Goal: Transaction & Acquisition: Purchase product/service

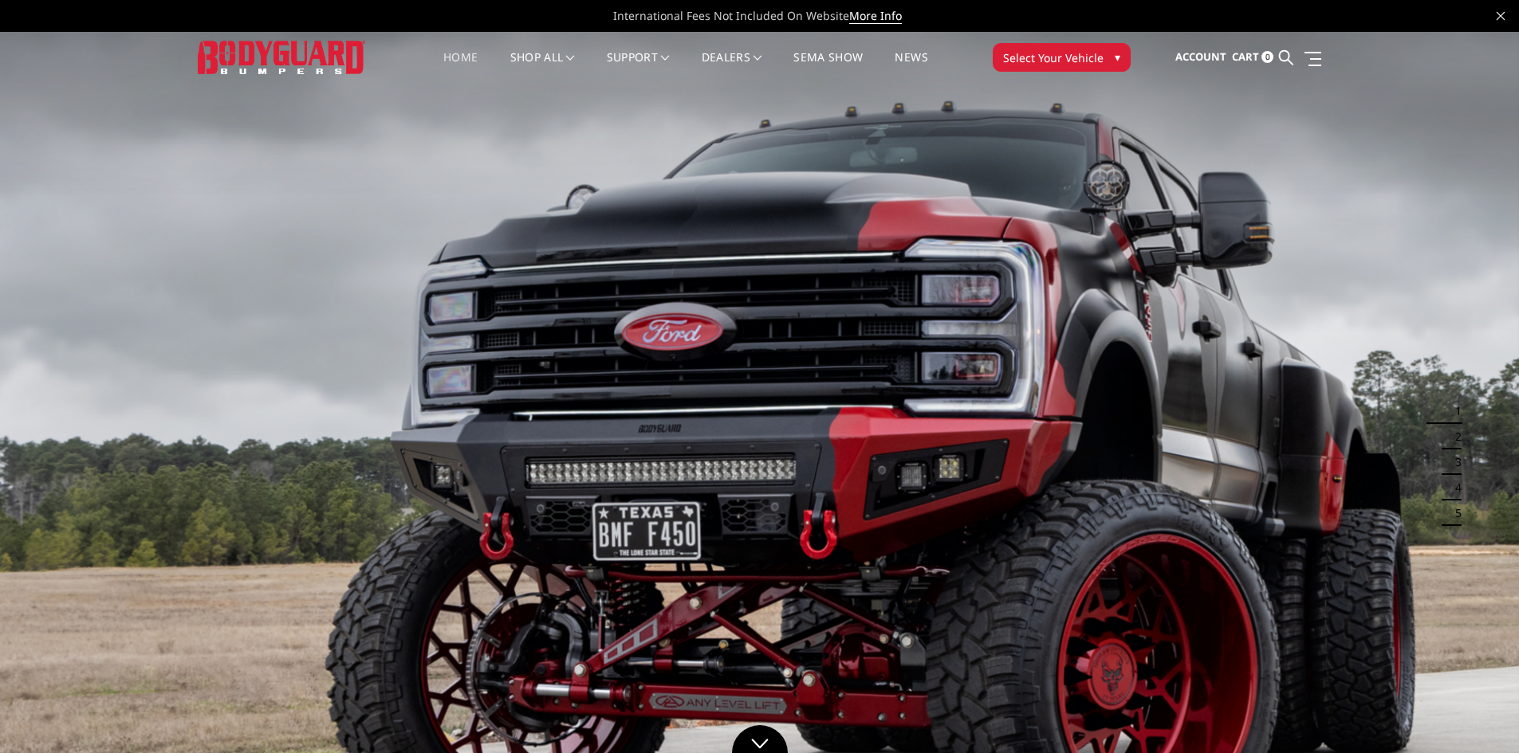
click at [1055, 61] on span "Select Your Vehicle" at bounding box center [1053, 57] width 100 height 17
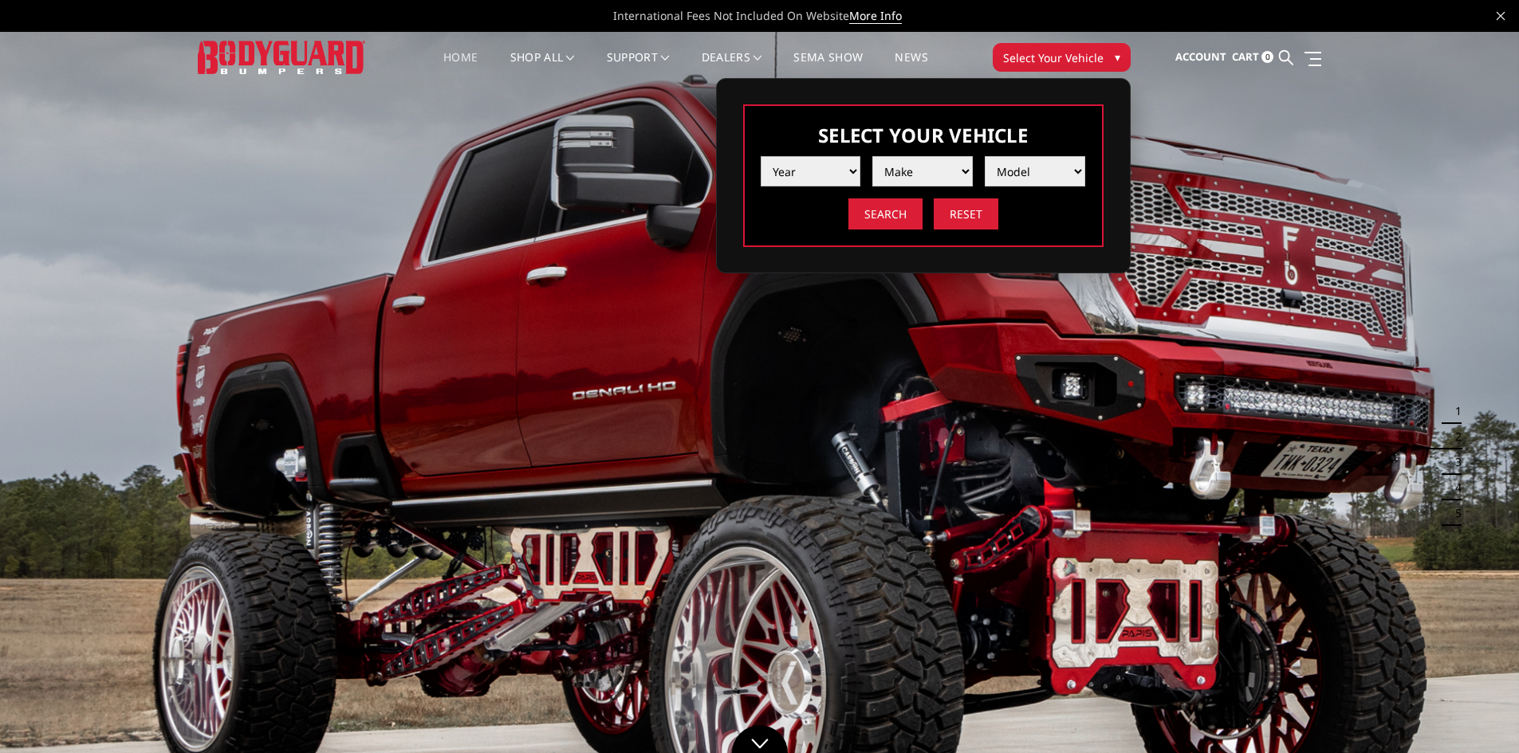
click at [826, 162] on select "Year 2025 2024 2023 2022 2021 2020 2019 2018 2017 2016 2015 2014 2013 2012 2011…" at bounding box center [811, 171] width 100 height 30
select select "yr_2022"
click at [761, 156] on select "Year 2025 2024 2023 2022 2021 2020 2019 2018 2017 2016 2015 2014 2013 2012 2011…" at bounding box center [811, 171] width 100 height 30
click at [911, 176] on select "Make Chevrolet Ford GMC Ram Toyota" at bounding box center [922, 171] width 100 height 30
select select "mk_ford"
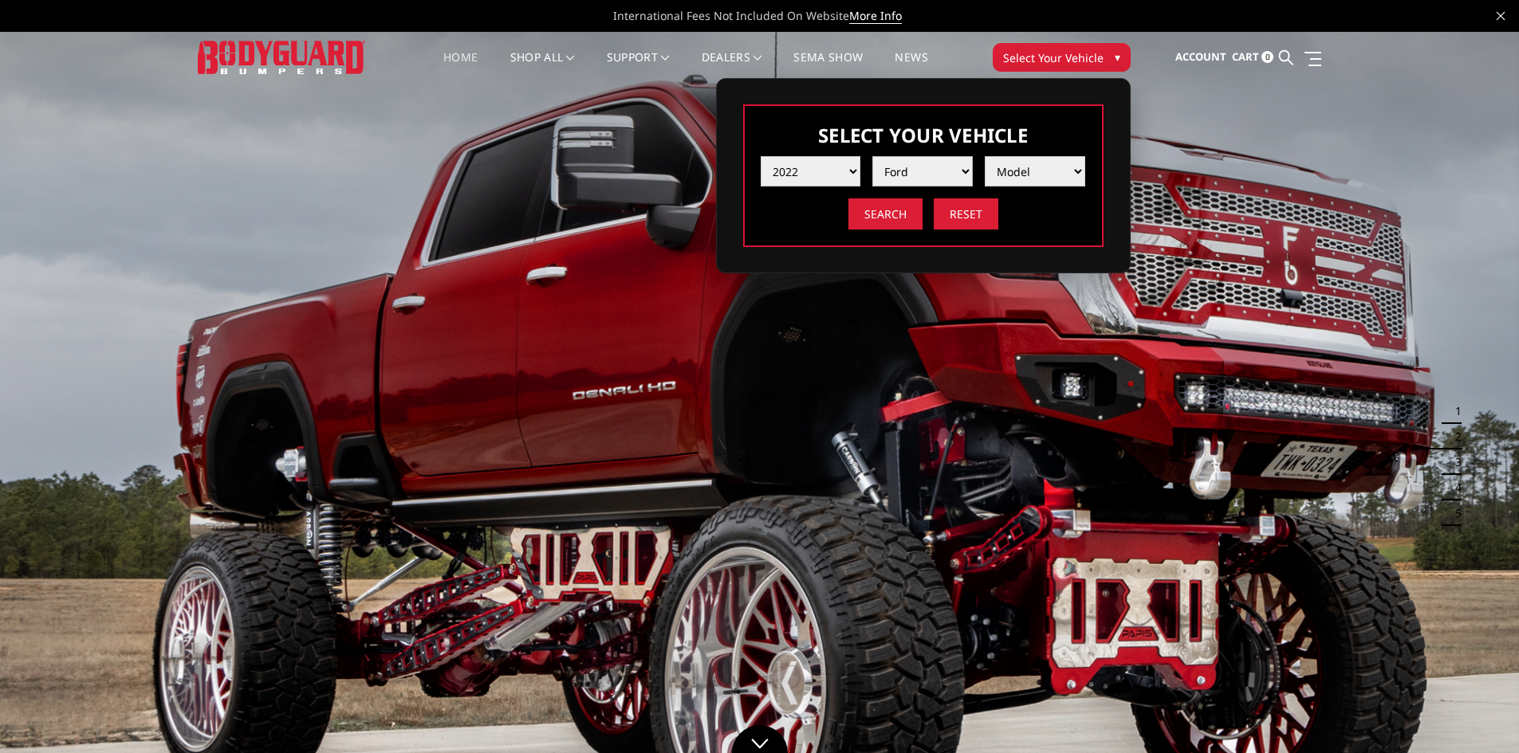
click at [872, 156] on select "Make Chevrolet Ford GMC Ram Toyota" at bounding box center [922, 171] width 100 height 30
click at [1014, 172] on select "Model F150 F150 Raptor F250 / F350 F450 F550" at bounding box center [1035, 171] width 100 height 30
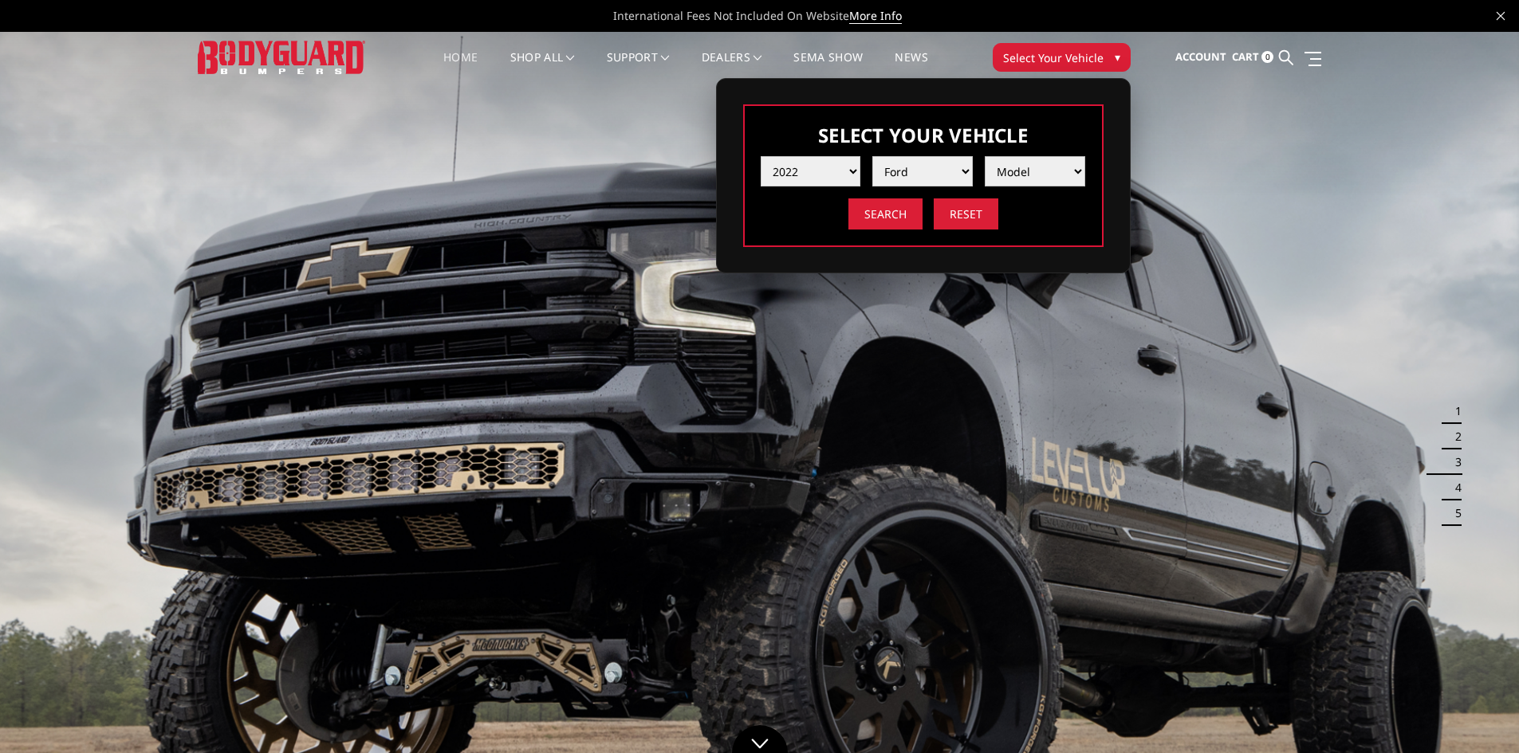
select select "md_f250-f350"
click at [985, 156] on select "Model F150 F150 Raptor F250 / F350 F450 F550" at bounding box center [1035, 171] width 100 height 30
click at [885, 218] on input "Search" at bounding box center [885, 214] width 74 height 31
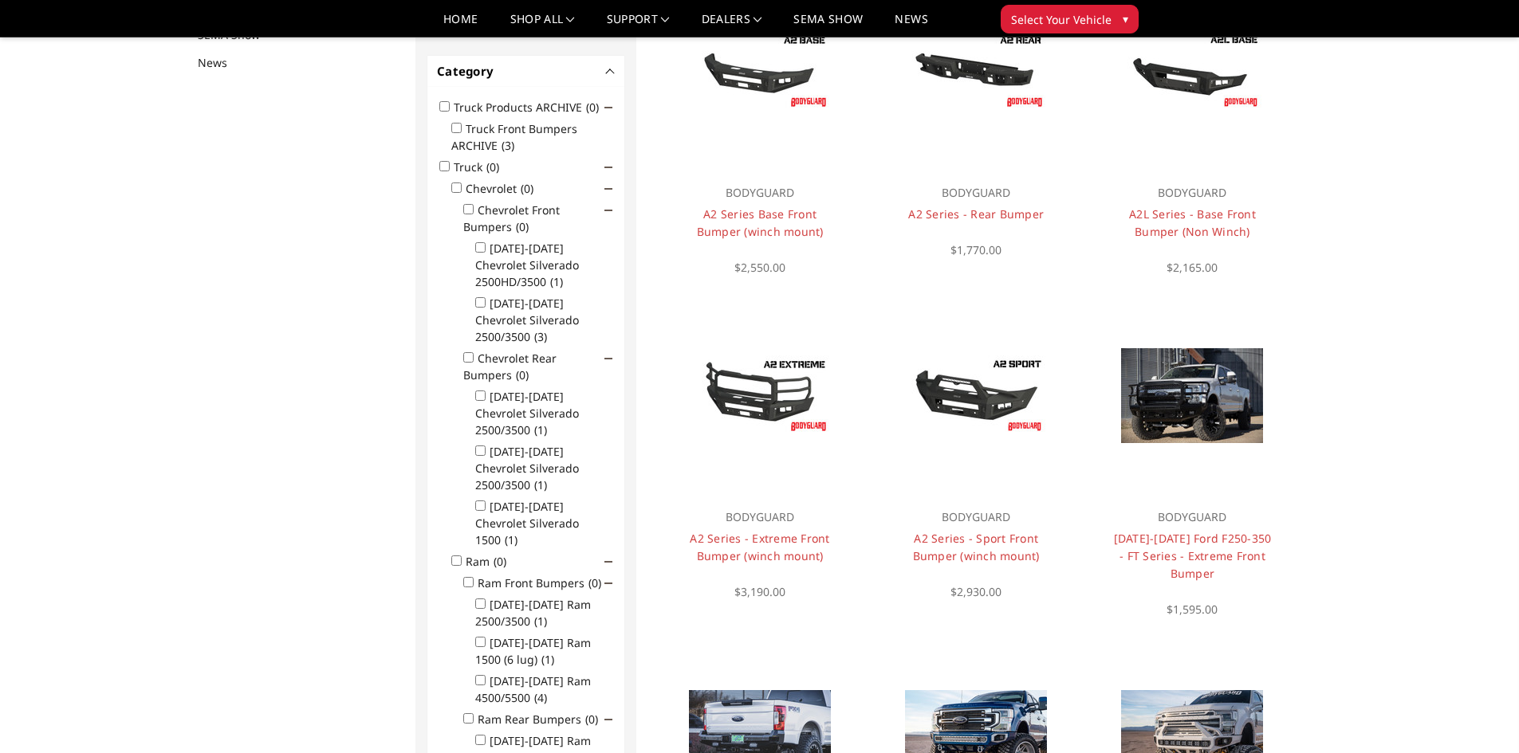
scroll to position [239, 0]
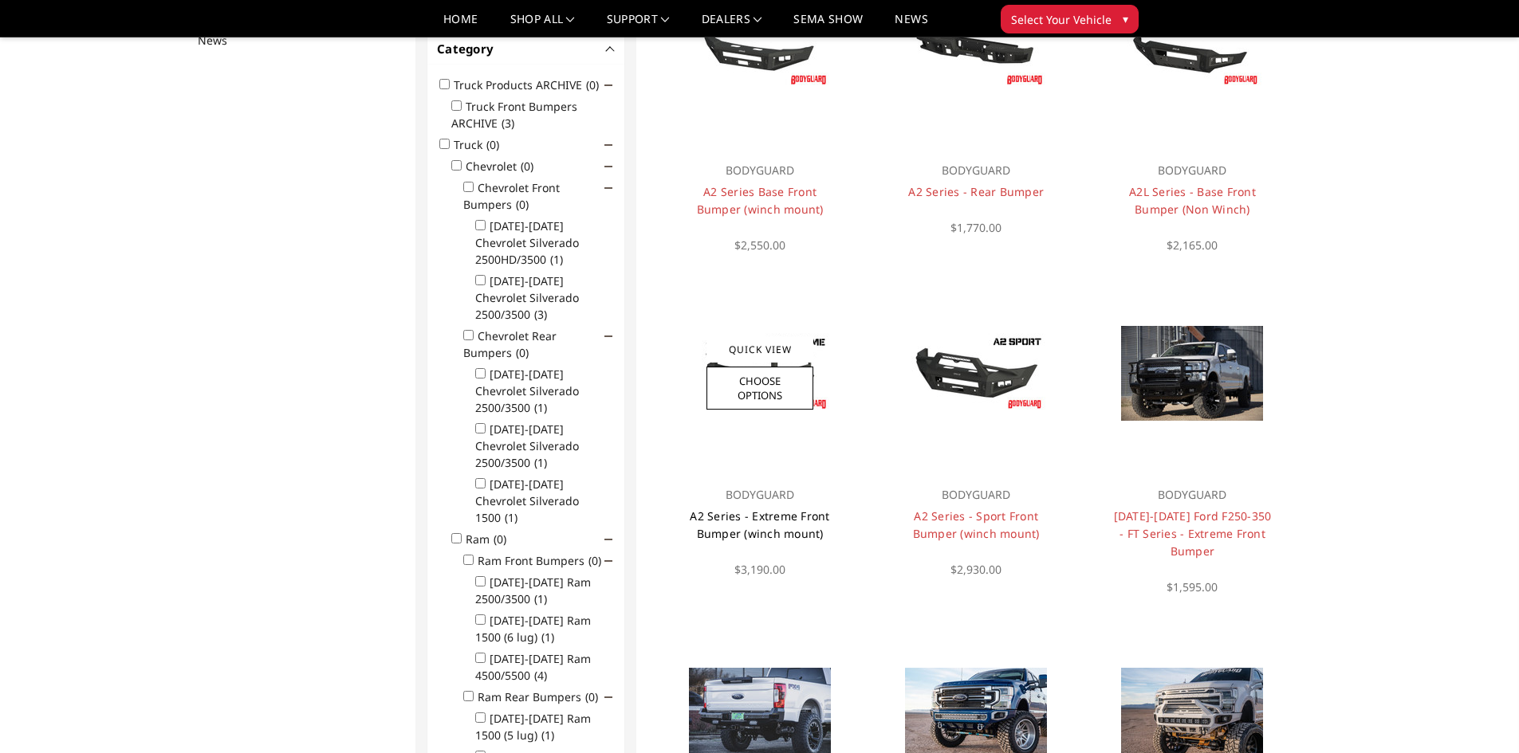
click at [785, 516] on link "A2 Series - Extreme Front Bumper (winch mount)" at bounding box center [760, 525] width 140 height 33
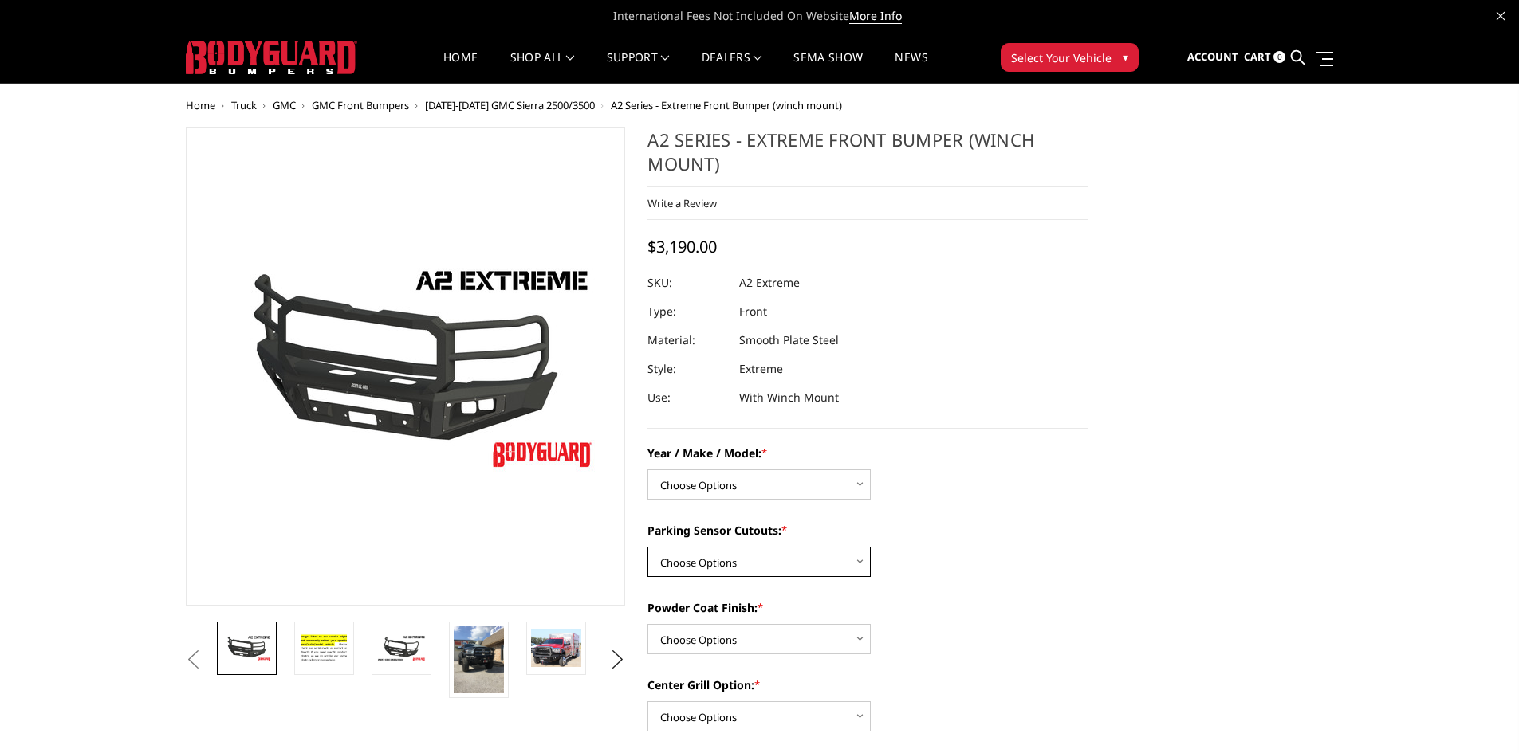
click at [846, 553] on select "Choose Options Yes - I have front parking sensors No - I do NOT have parking se…" at bounding box center [758, 562] width 223 height 30
select select "540"
click at [647, 547] on select "Choose Options Yes - I have front parking sensors No - I do NOT have parking se…" at bounding box center [758, 562] width 223 height 30
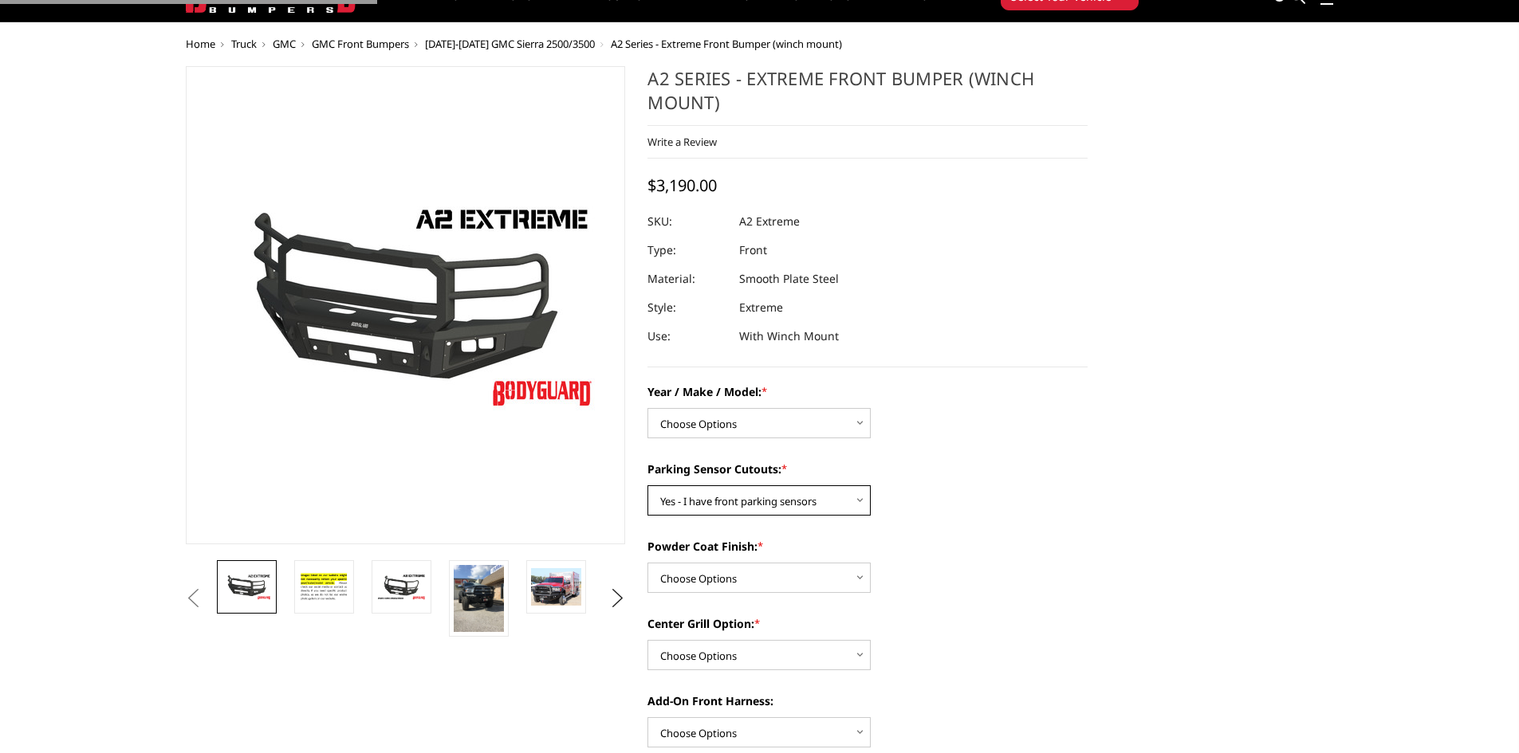
scroll to position [159, 0]
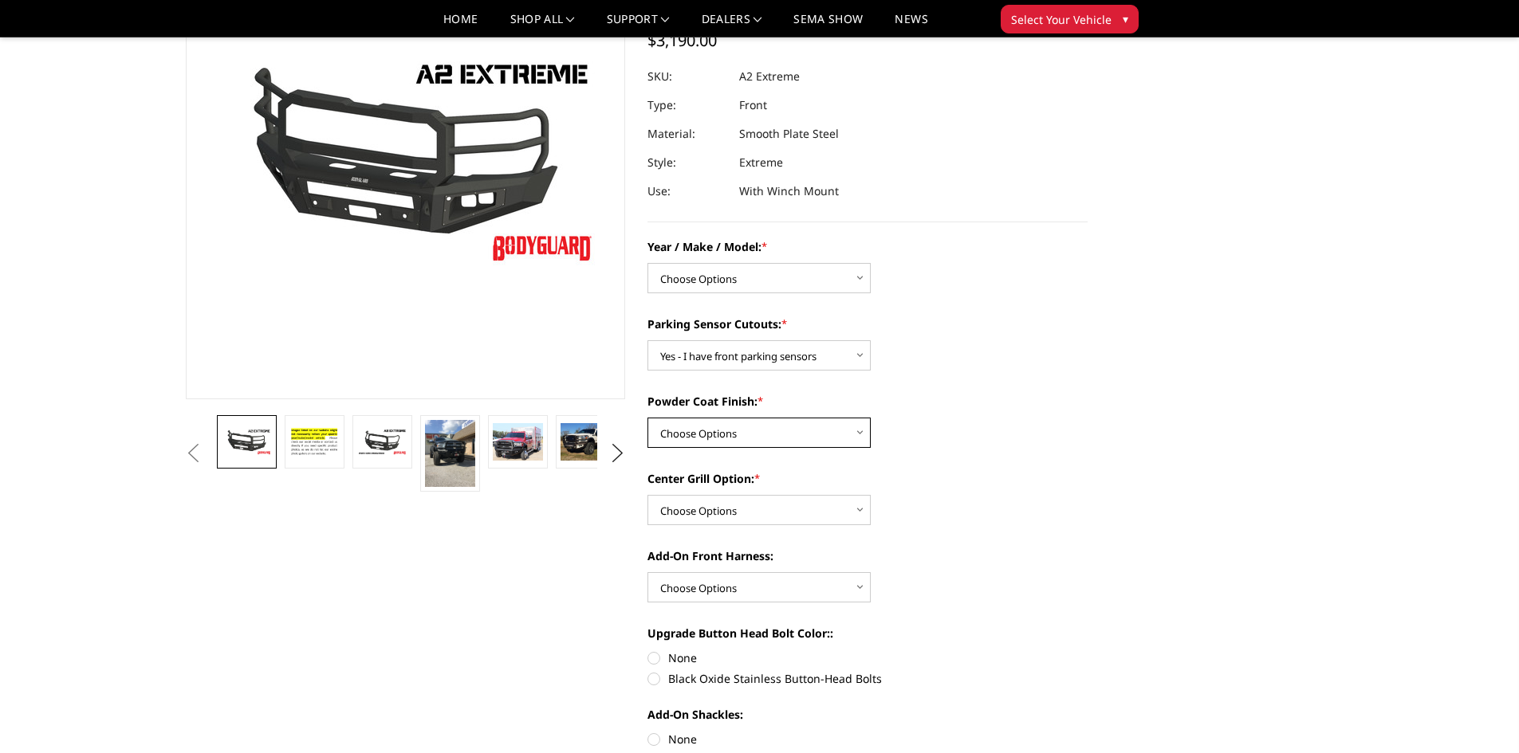
click at [815, 438] on select "Choose Options Bare metal (included) Texture Black Powder Coat" at bounding box center [758, 433] width 223 height 30
select select "518"
click at [647, 418] on select "Choose Options Bare metal (included) Texture Black Powder Coat" at bounding box center [758, 433] width 223 height 30
click at [778, 515] on select "Choose Options Add expanded metal in center grill Decline this option" at bounding box center [758, 510] width 223 height 30
click at [1017, 534] on div "Year / Make / Model: * Choose Options Chevrolet 20-23 2500 / 3500 Ford 17-22 F2…" at bounding box center [867, 758] width 440 height 1040
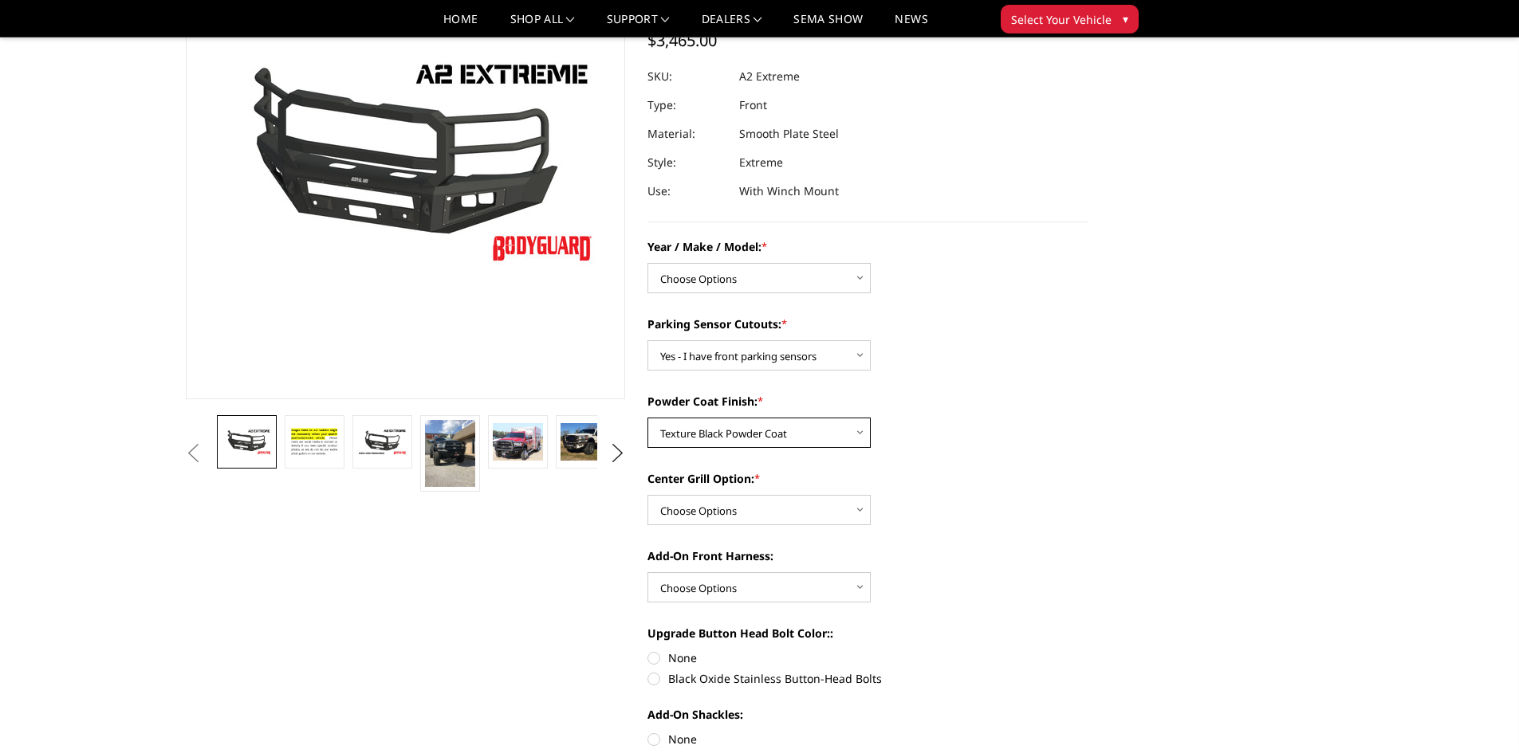
click at [733, 437] on select "Choose Options Bare metal (included) Texture Black Powder Coat" at bounding box center [758, 433] width 223 height 30
click at [564, 454] on img at bounding box center [586, 441] width 50 height 37
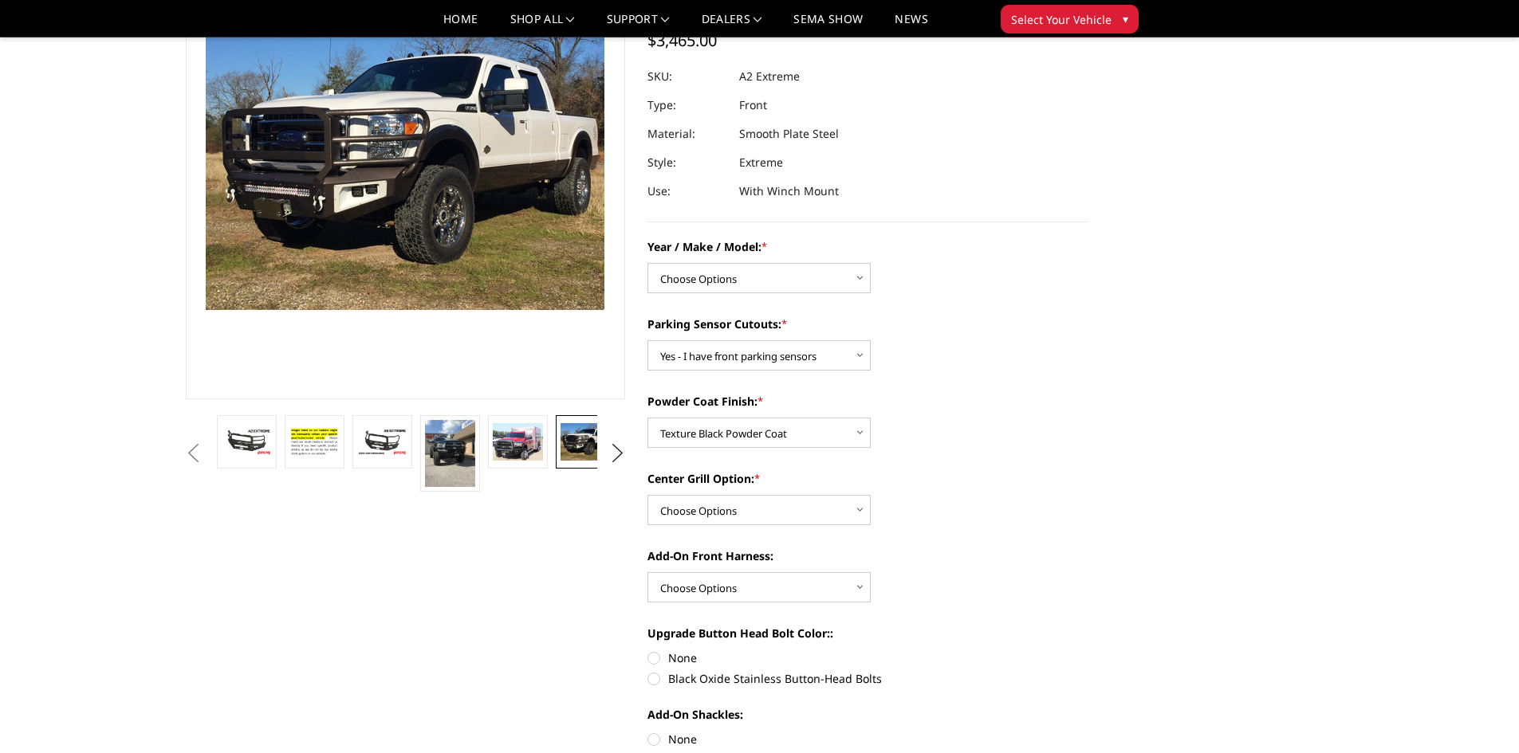
scroll to position [122, 0]
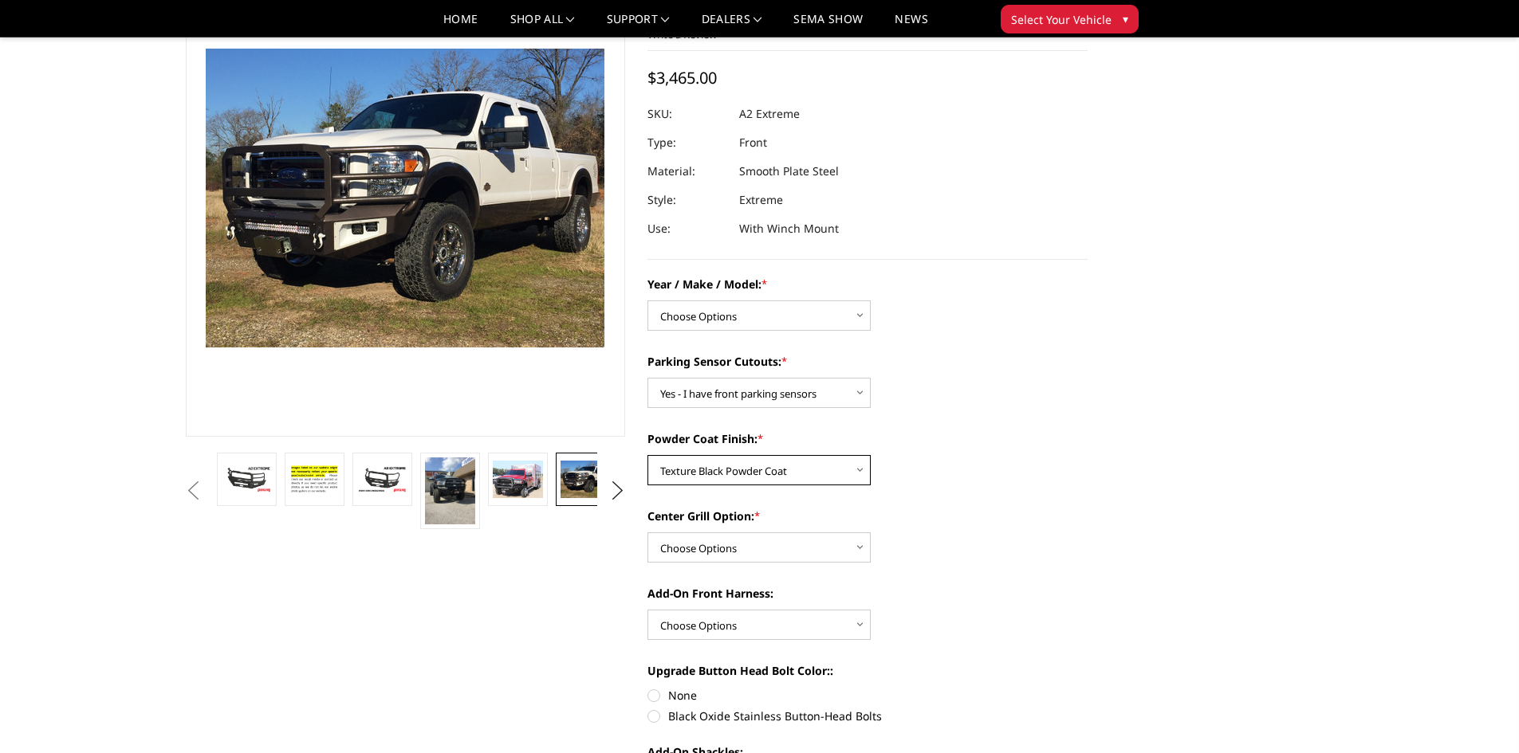
click at [755, 478] on select "Choose Options Bare metal (included) Texture Black Powder Coat" at bounding box center [758, 470] width 223 height 30
click at [647, 455] on select "Choose Options Bare metal (included) Texture Black Powder Coat" at bounding box center [758, 470] width 223 height 30
click at [757, 545] on select "Choose Options Add expanded metal in center grill Decline this option" at bounding box center [758, 548] width 223 height 30
select select "1080"
click at [647, 533] on select "Choose Options Add expanded metal in center grill Decline this option" at bounding box center [758, 548] width 223 height 30
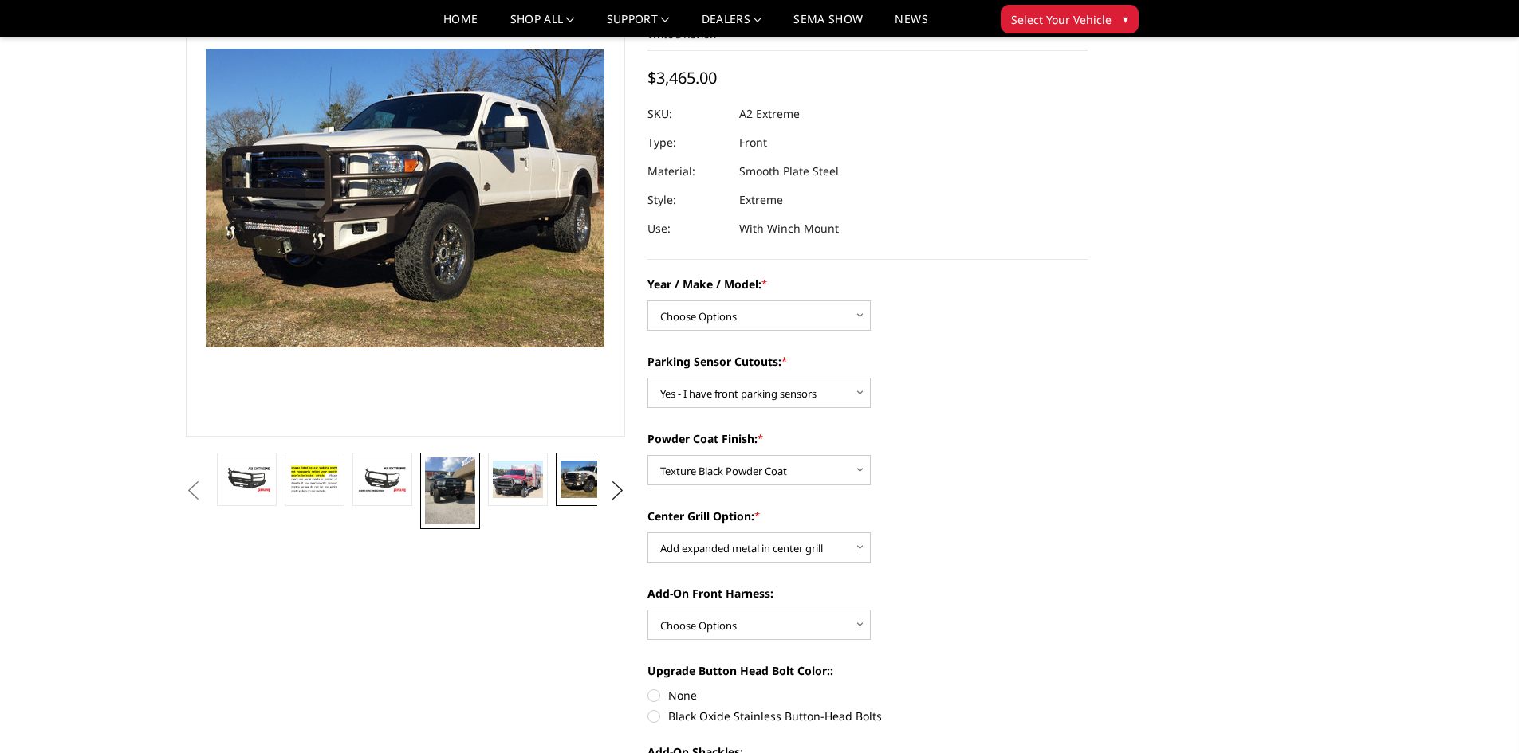
click at [451, 498] on img at bounding box center [450, 491] width 50 height 67
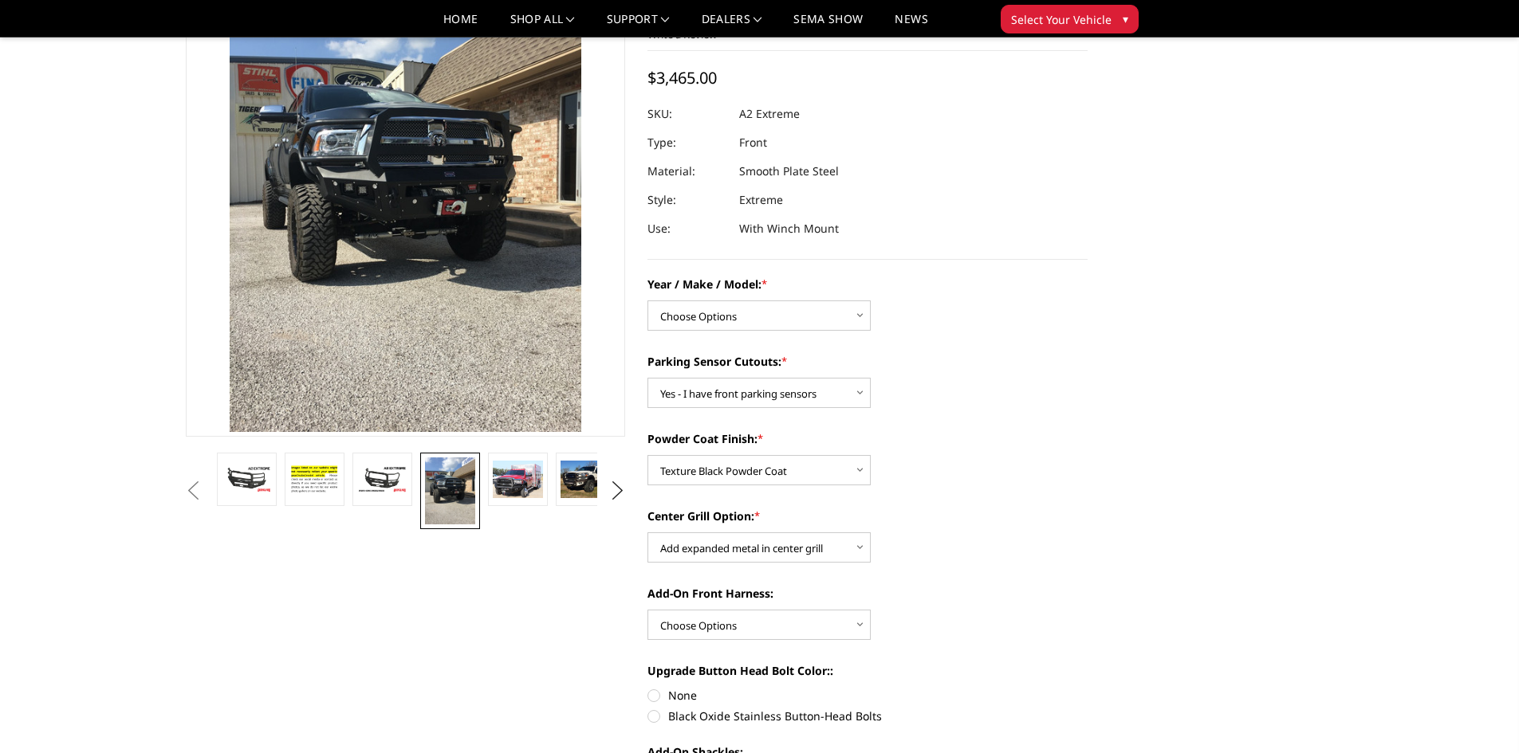
scroll to position [37, 0]
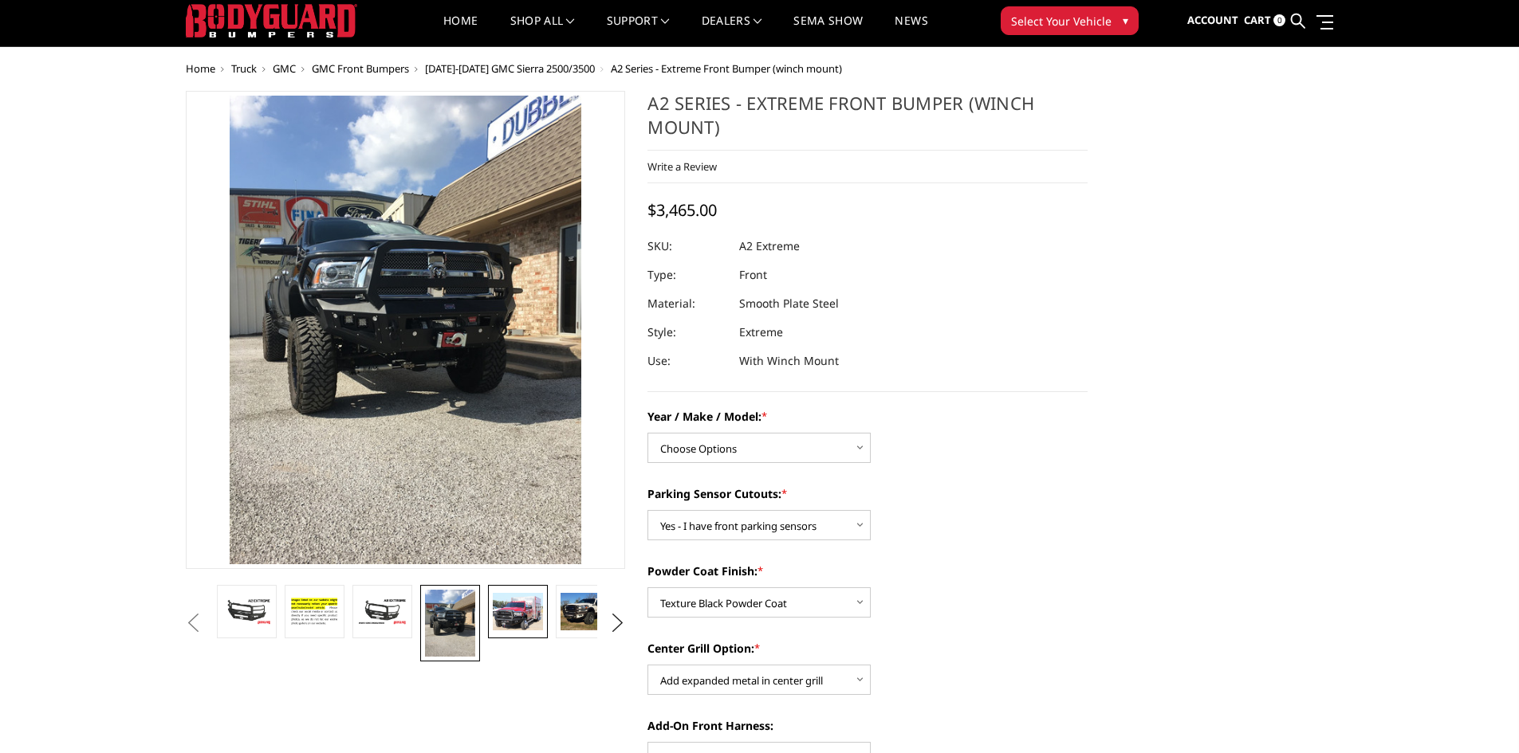
click at [525, 600] on img at bounding box center [518, 611] width 50 height 37
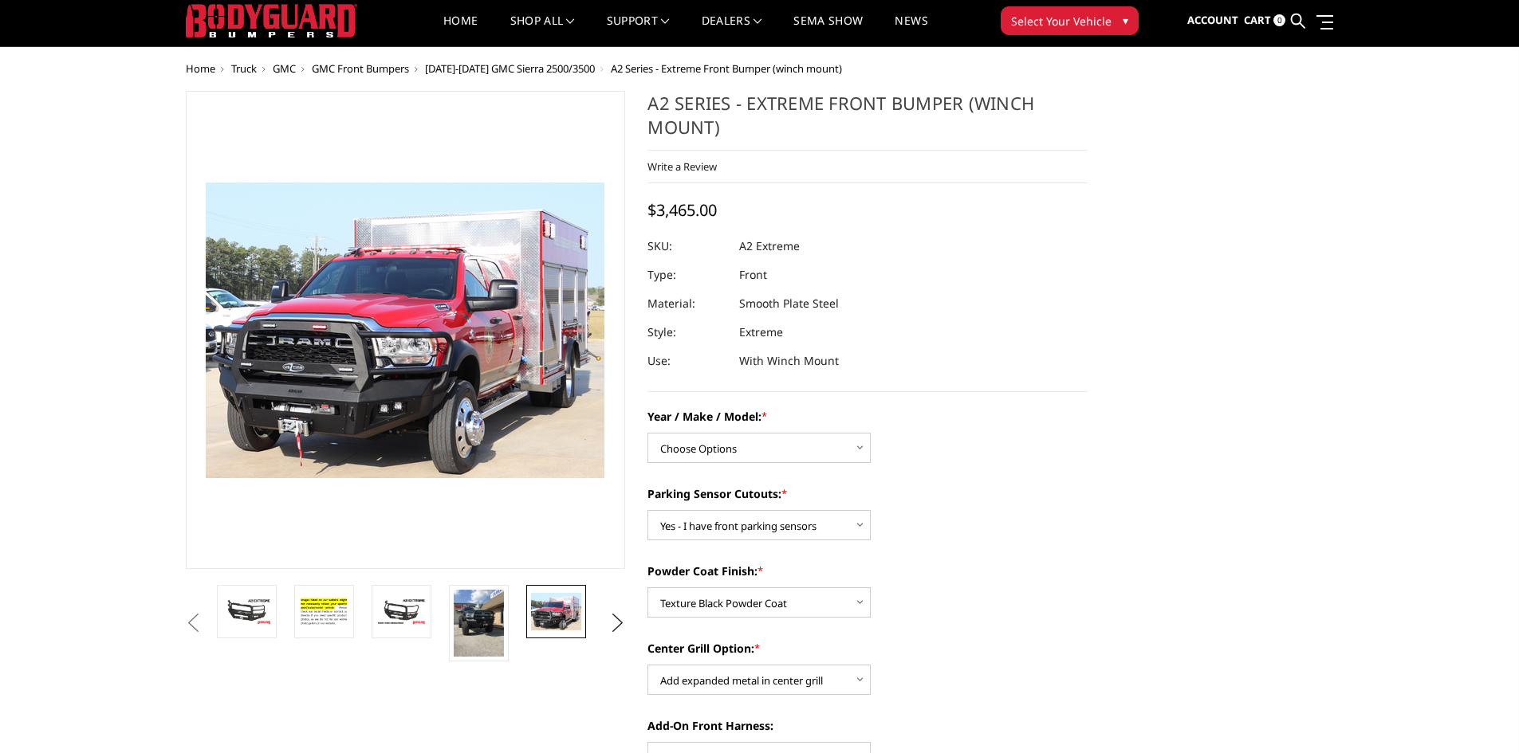
click at [573, 613] on img at bounding box center [556, 611] width 50 height 37
click at [613, 616] on button "Next" at bounding box center [617, 624] width 24 height 24
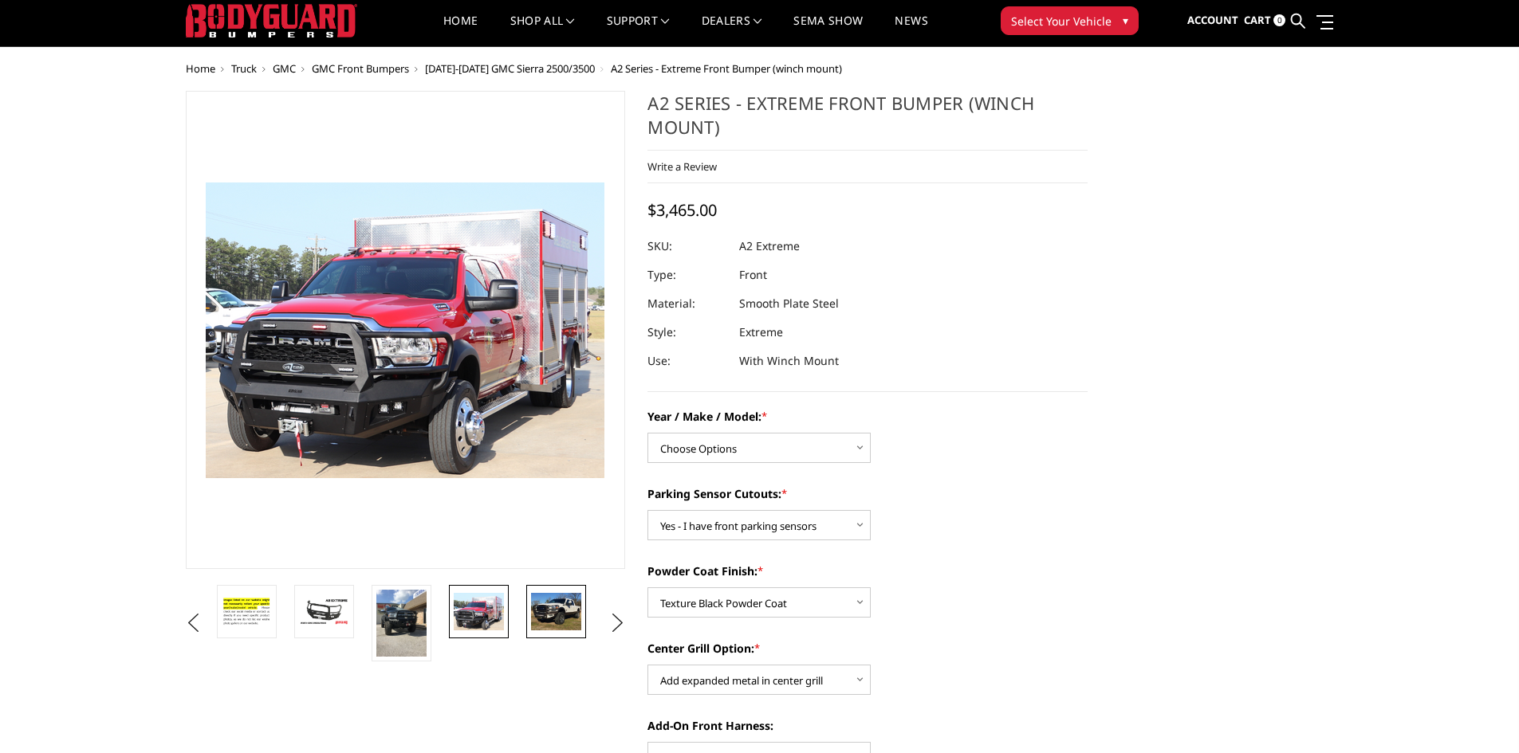
click at [568, 614] on img at bounding box center [556, 611] width 50 height 37
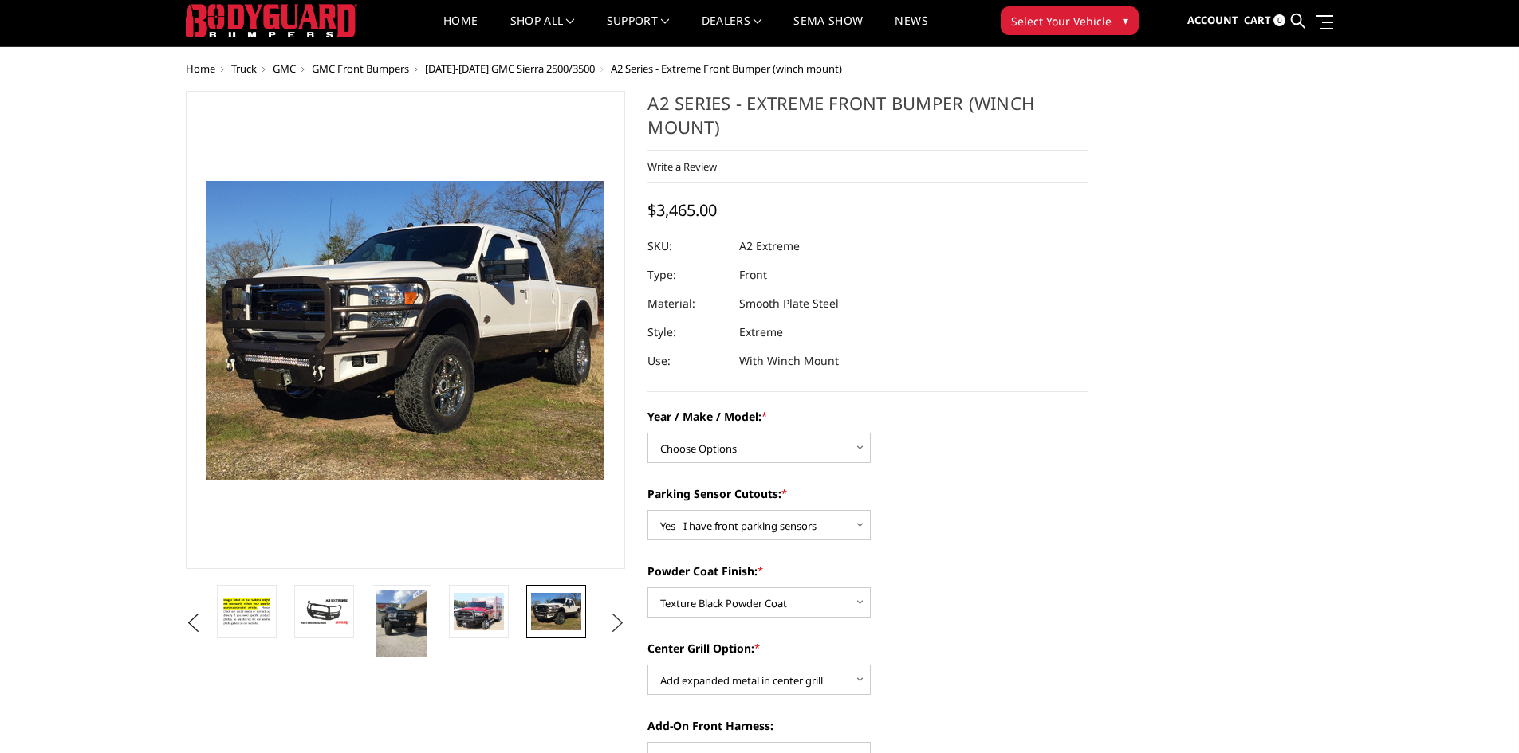
click at [627, 625] on button "Next" at bounding box center [617, 624] width 24 height 24
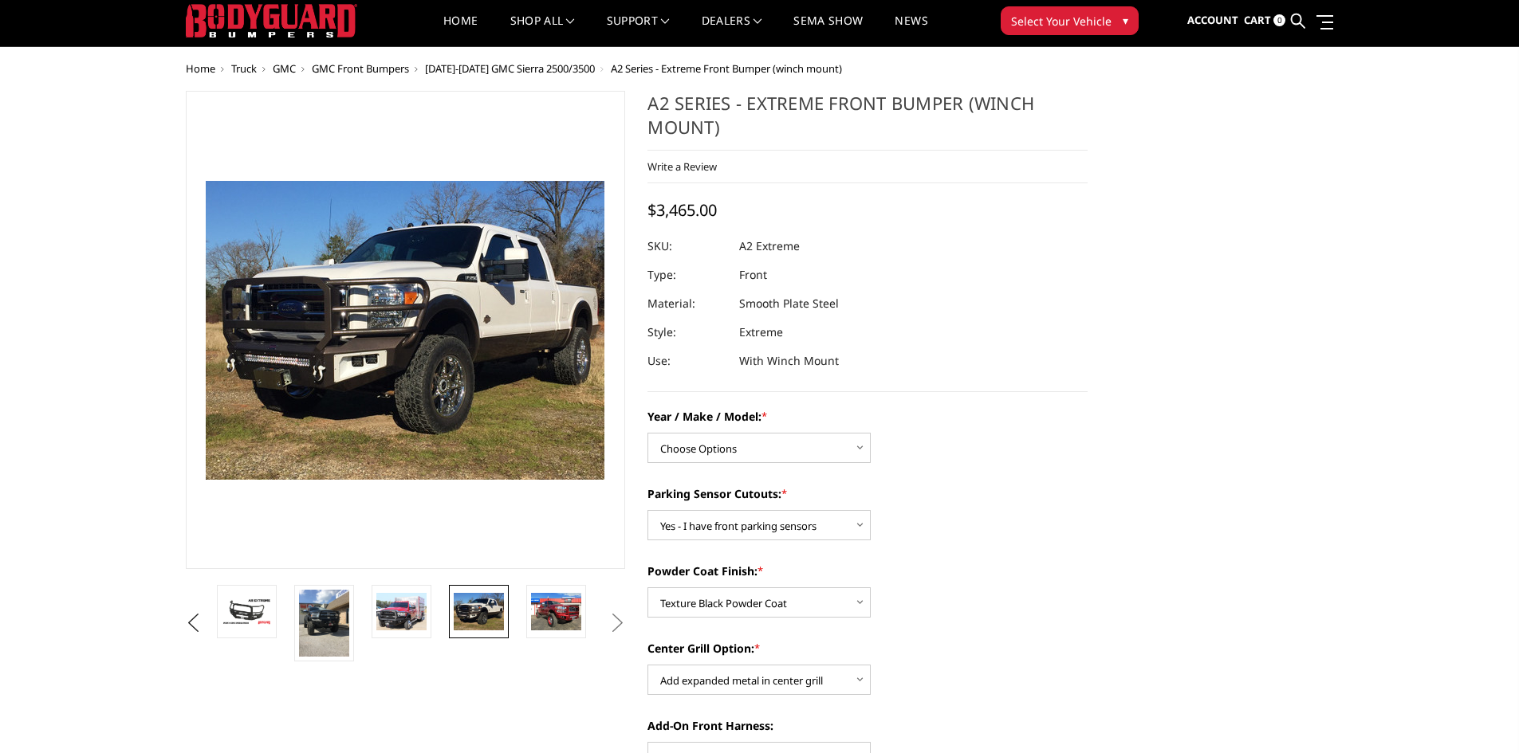
click at [617, 626] on button "Next" at bounding box center [617, 624] width 24 height 24
click at [546, 616] on img at bounding box center [556, 611] width 50 height 37
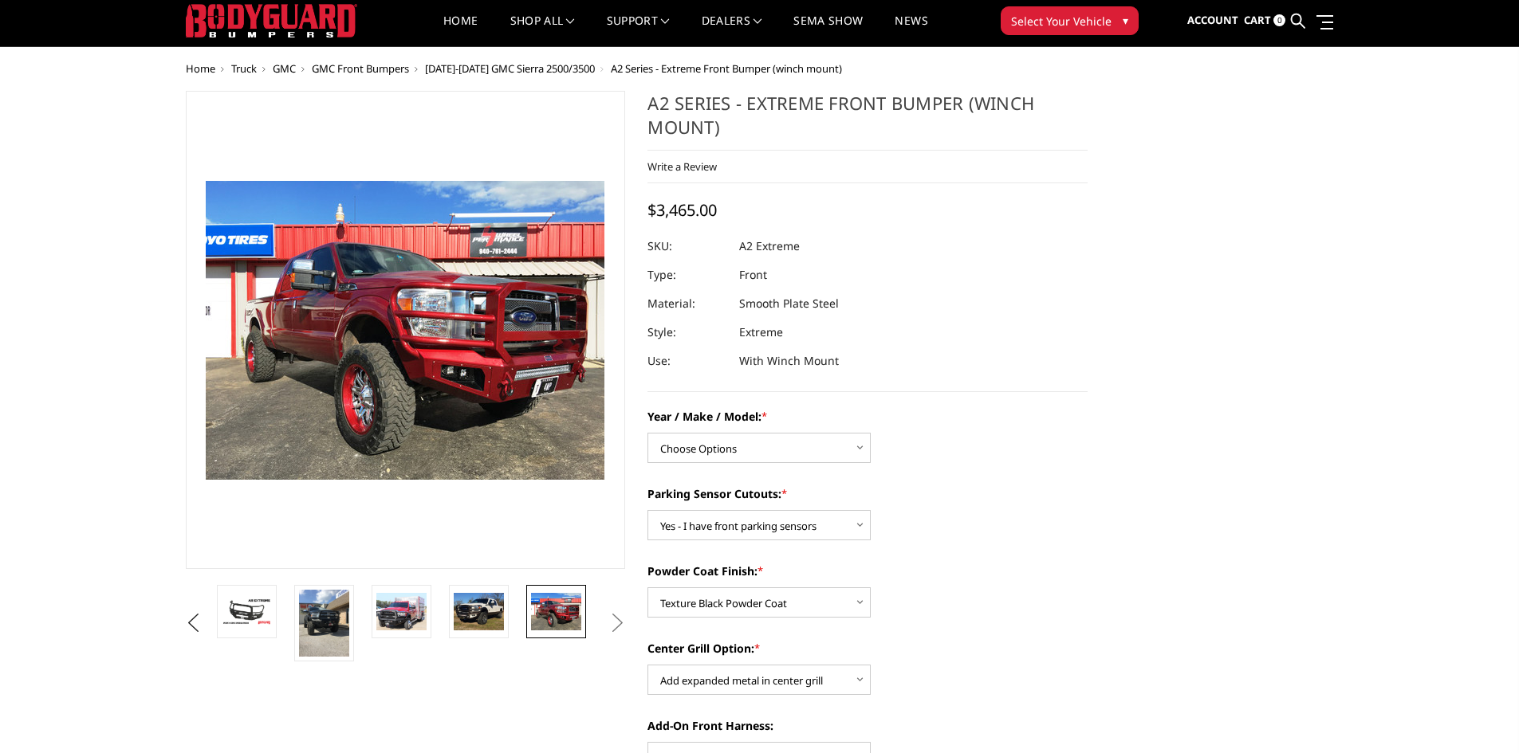
click at [619, 615] on button "Next" at bounding box center [617, 624] width 24 height 24
click at [620, 624] on button "Next" at bounding box center [617, 624] width 24 height 24
click at [614, 629] on button "Next" at bounding box center [617, 624] width 24 height 24
drag, startPoint x: 568, startPoint y: 622, endPoint x: 561, endPoint y: 623, distance: 8.0
click at [568, 622] on img at bounding box center [556, 611] width 50 height 37
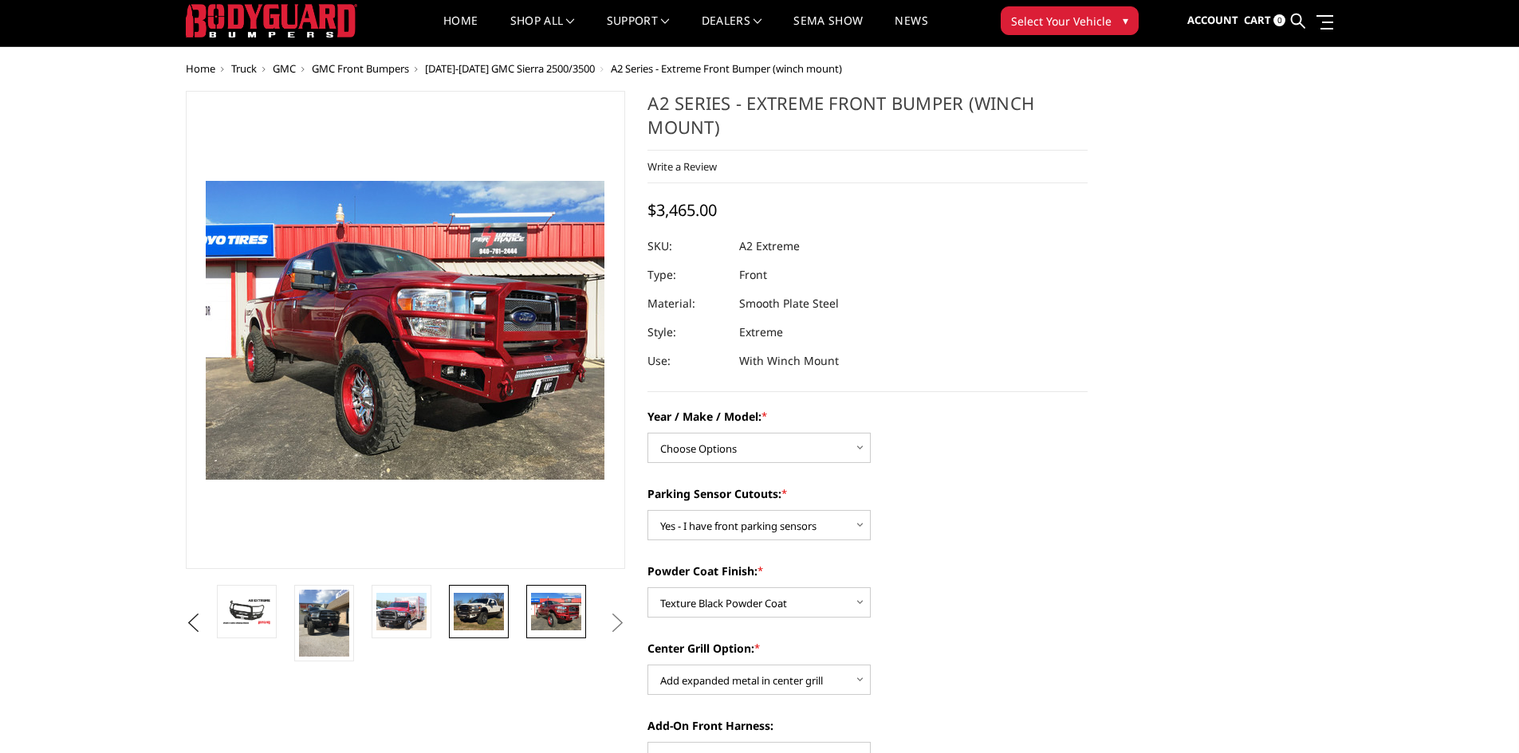
click at [457, 615] on img at bounding box center [479, 611] width 50 height 37
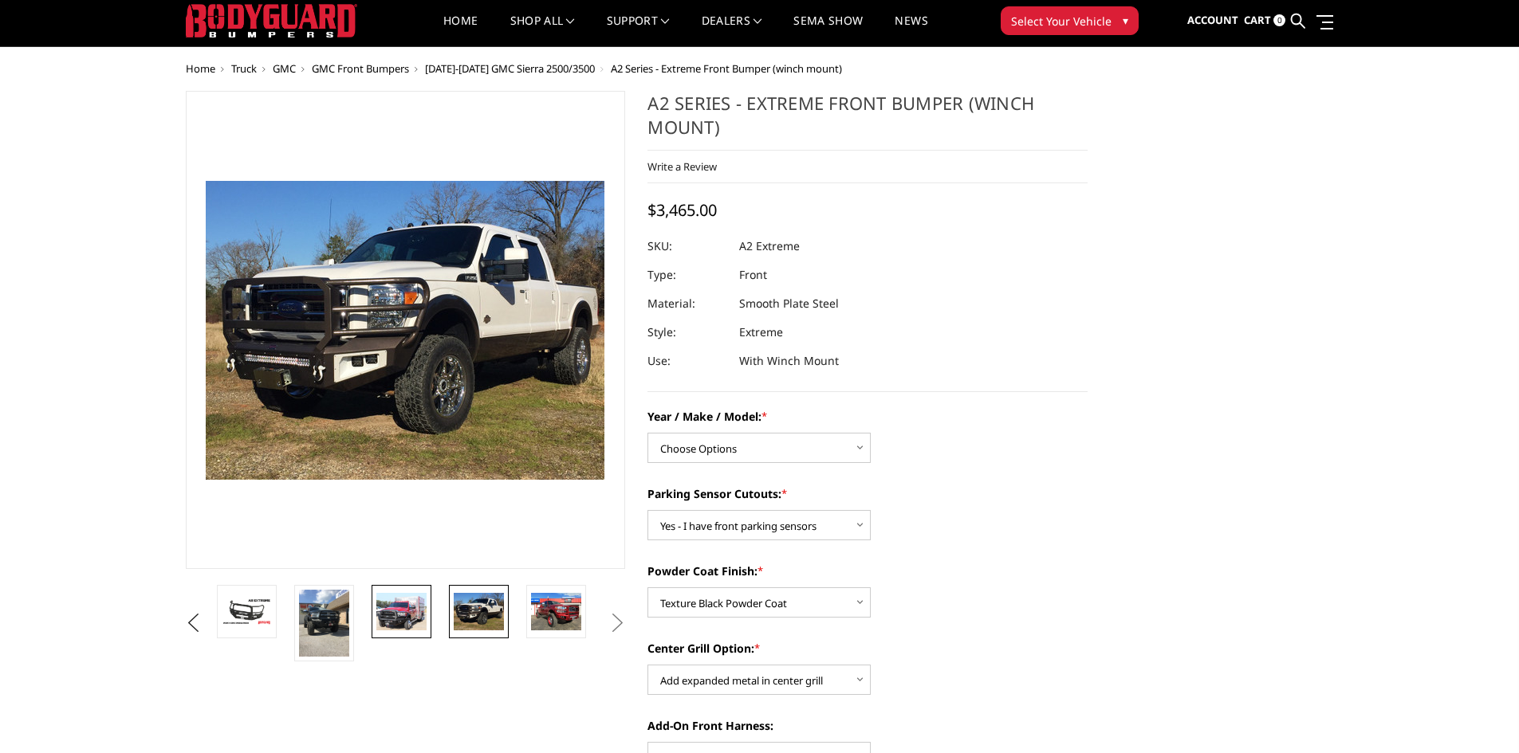
click at [418, 615] on img at bounding box center [401, 611] width 50 height 37
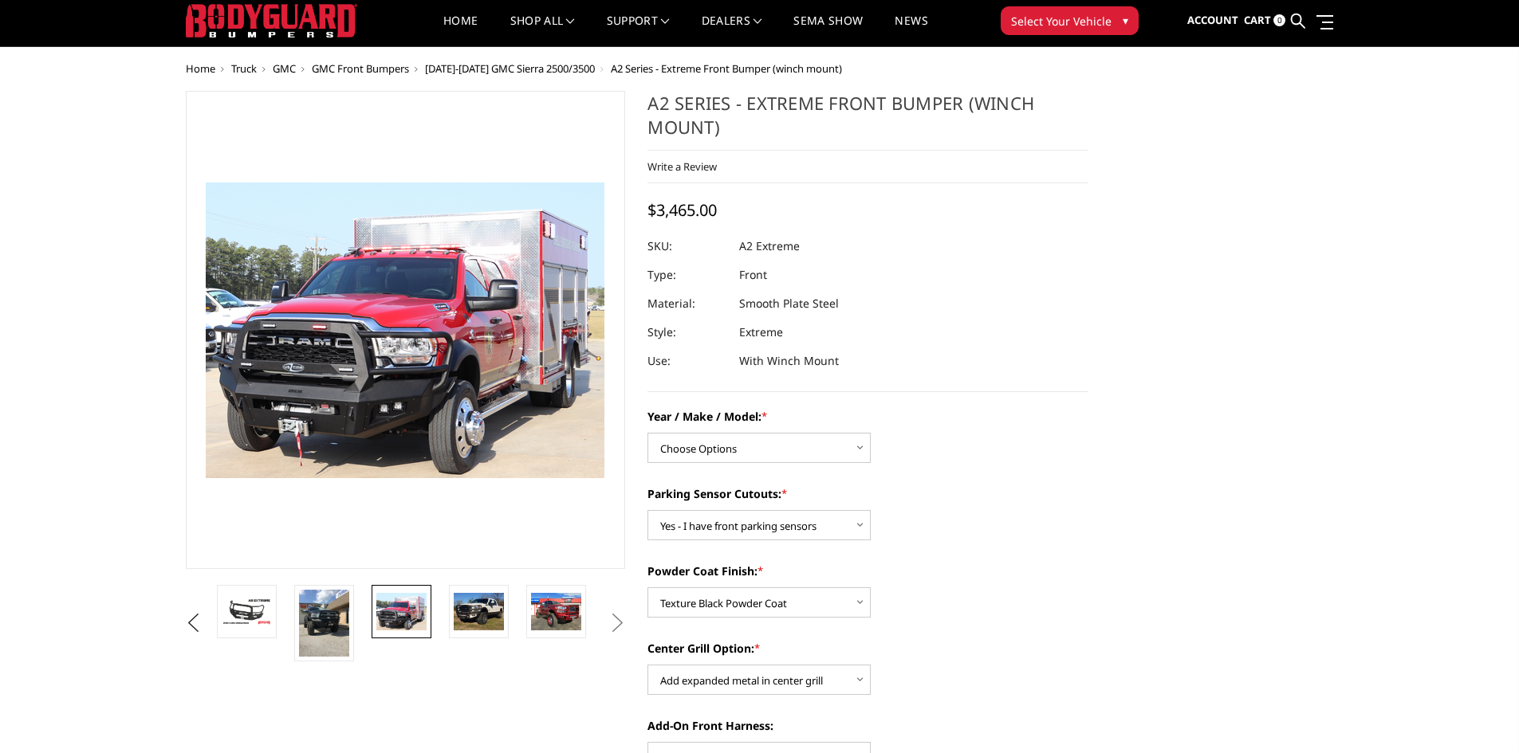
click at [361, 618] on li at bounding box center [329, 623] width 77 height 77
click at [350, 619] on link at bounding box center [324, 623] width 60 height 77
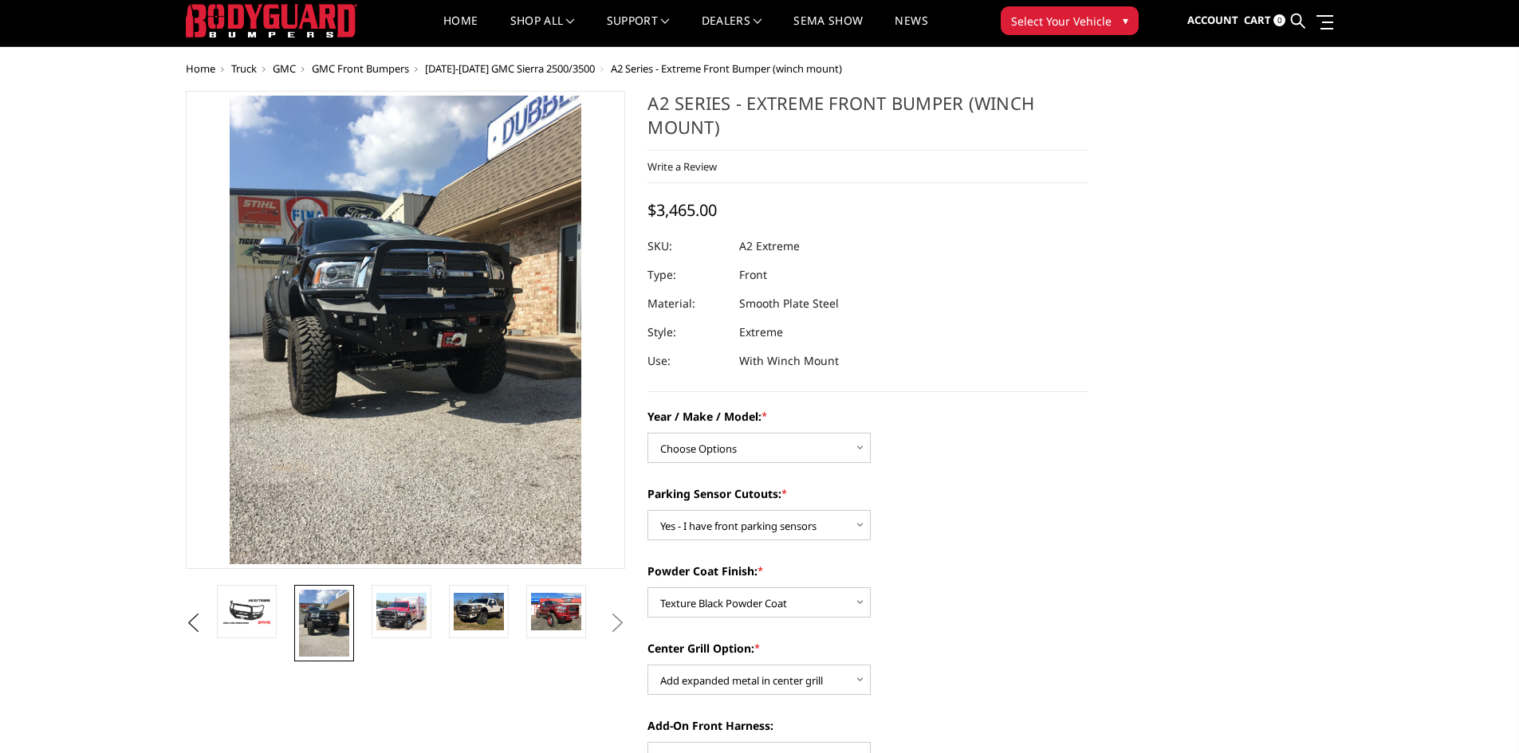
click at [278, 609] on li at bounding box center [252, 623] width 77 height 77
click at [235, 604] on img at bounding box center [247, 612] width 50 height 28
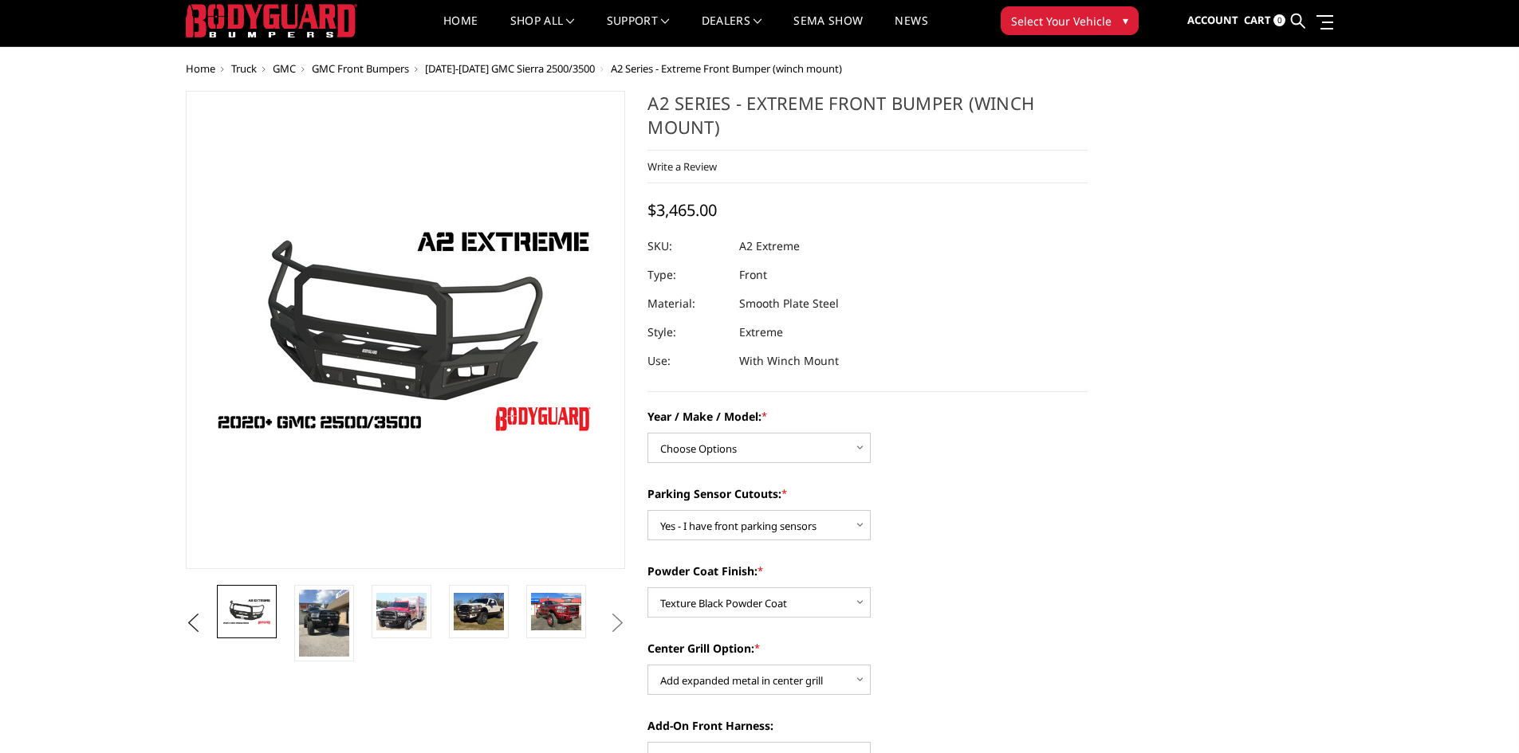
click at [179, 623] on section "Previous Next" at bounding box center [406, 376] width 462 height 571
click at [189, 623] on button "Previous" at bounding box center [194, 624] width 24 height 24
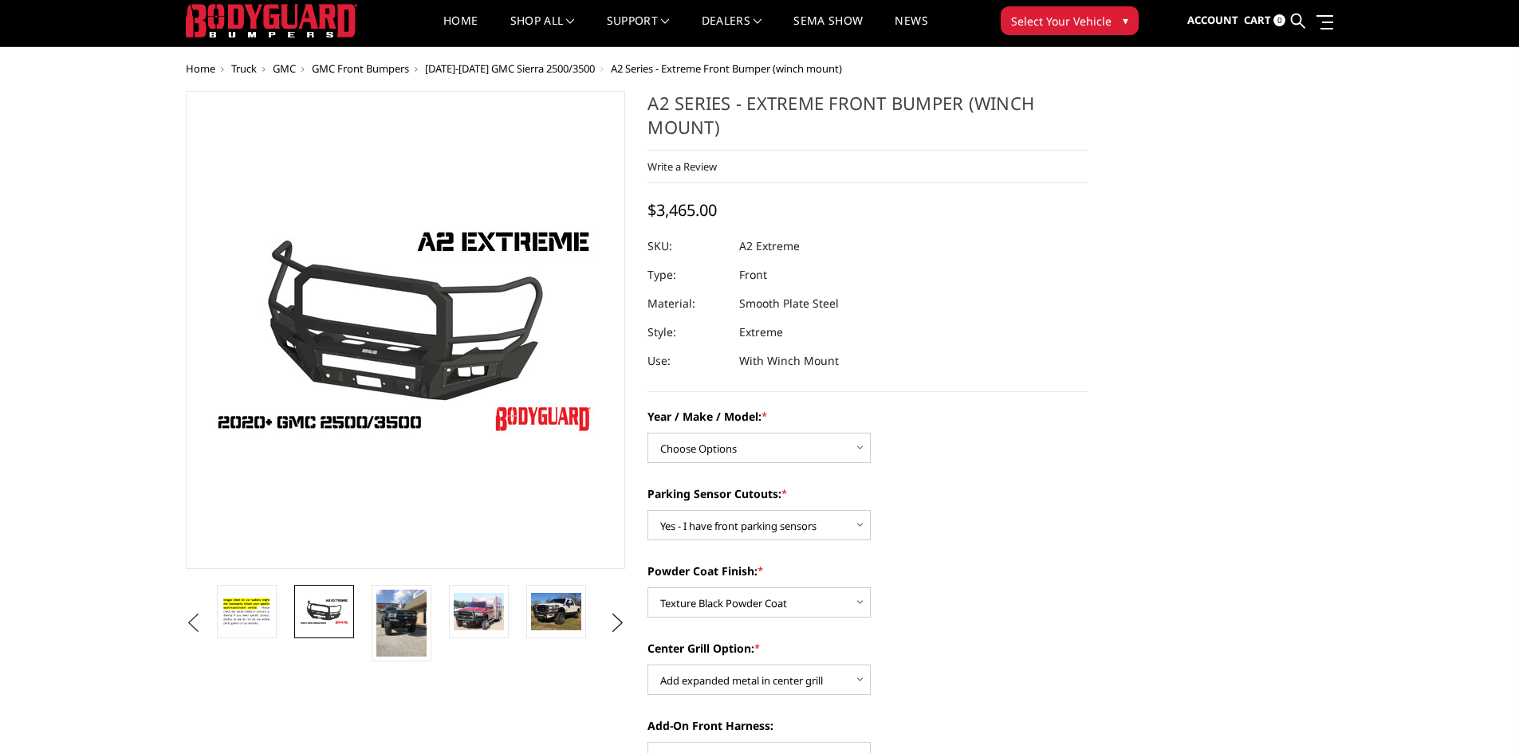
click at [206, 616] on button "Previous" at bounding box center [194, 624] width 24 height 24
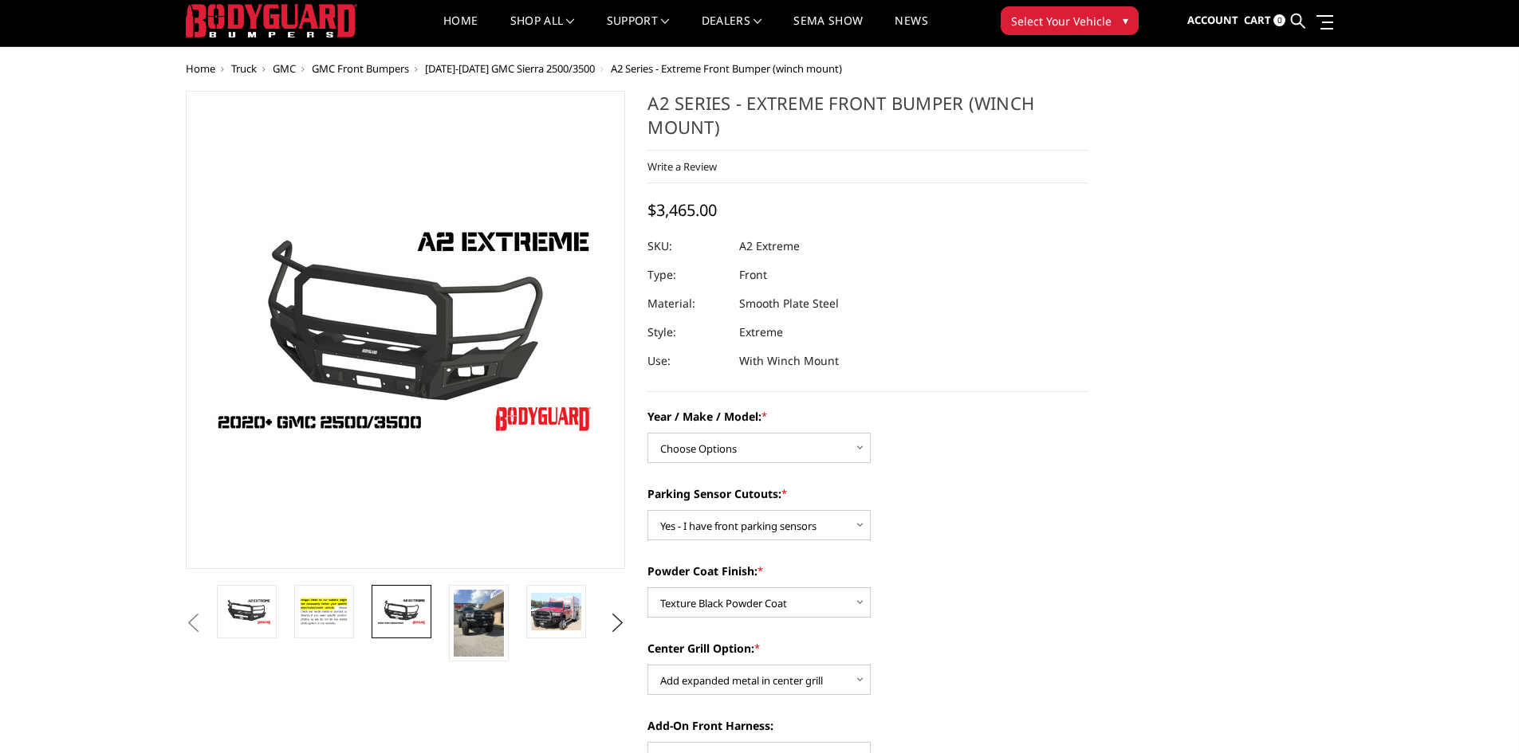
click at [206, 620] on button "Previous" at bounding box center [194, 624] width 24 height 24
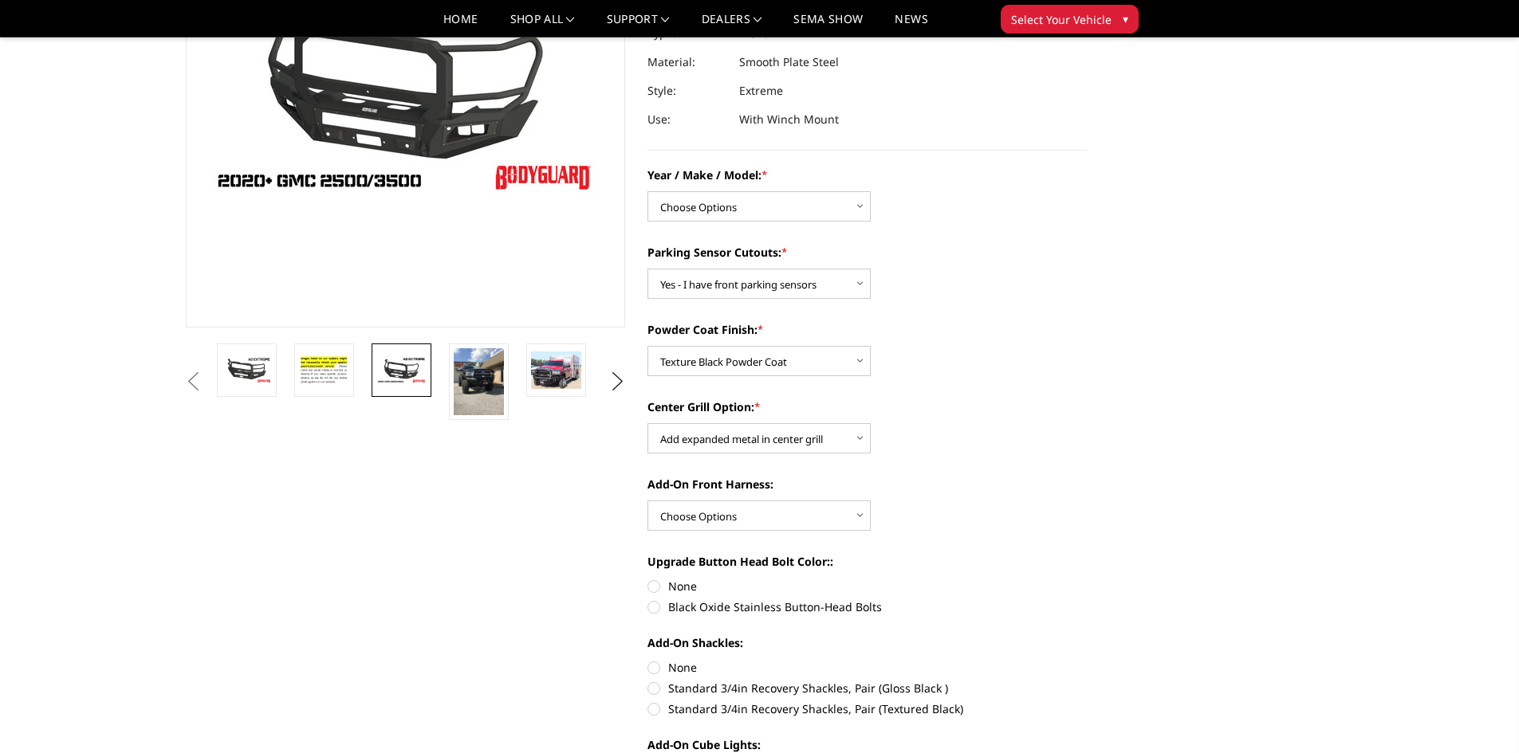
scroll to position [159, 0]
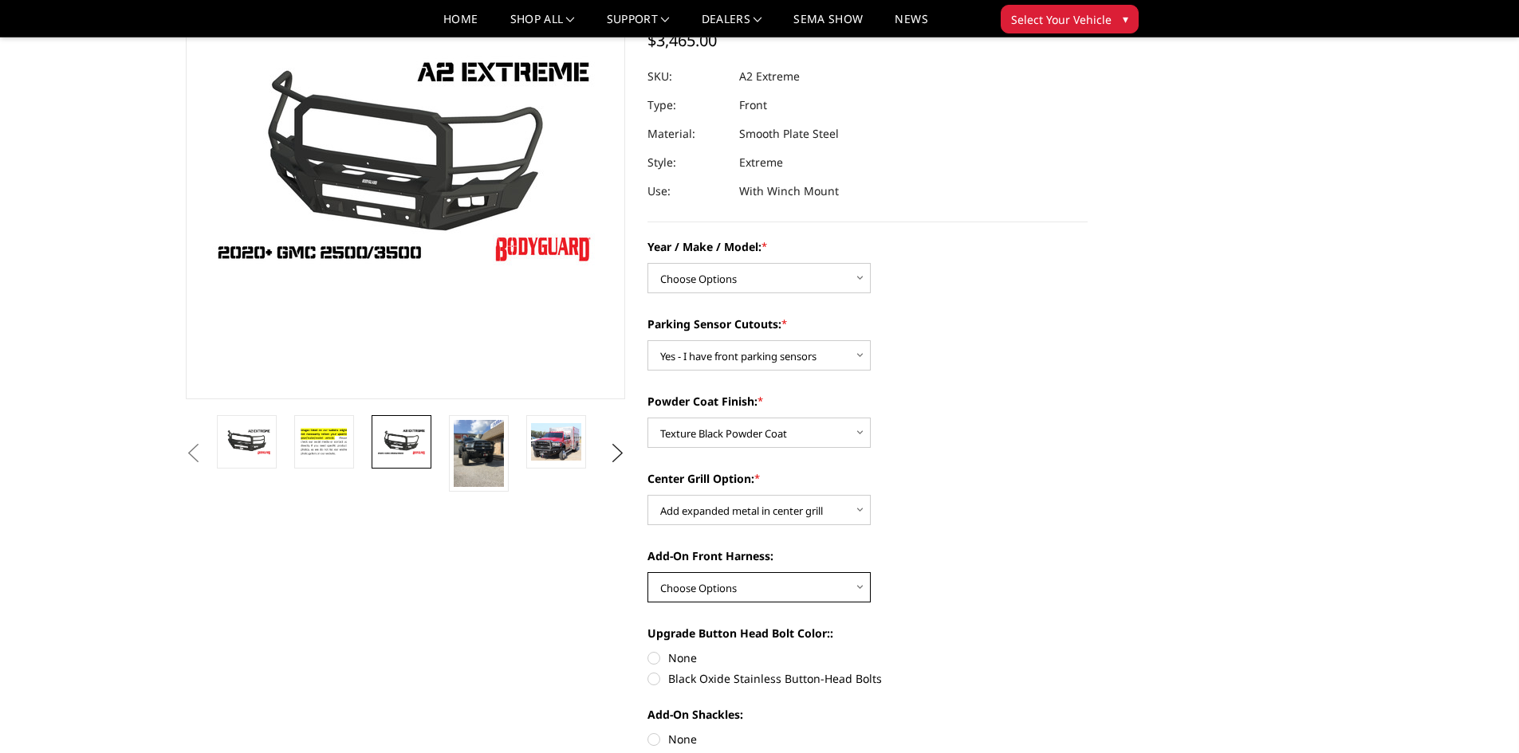
click at [797, 588] on select "Choose Options WITH front camera harness WITHOUT front camera harness" at bounding box center [758, 587] width 223 height 30
select select "1695"
click at [647, 572] on select "Choose Options WITH front camera harness WITHOUT front camera harness" at bounding box center [758, 587] width 223 height 30
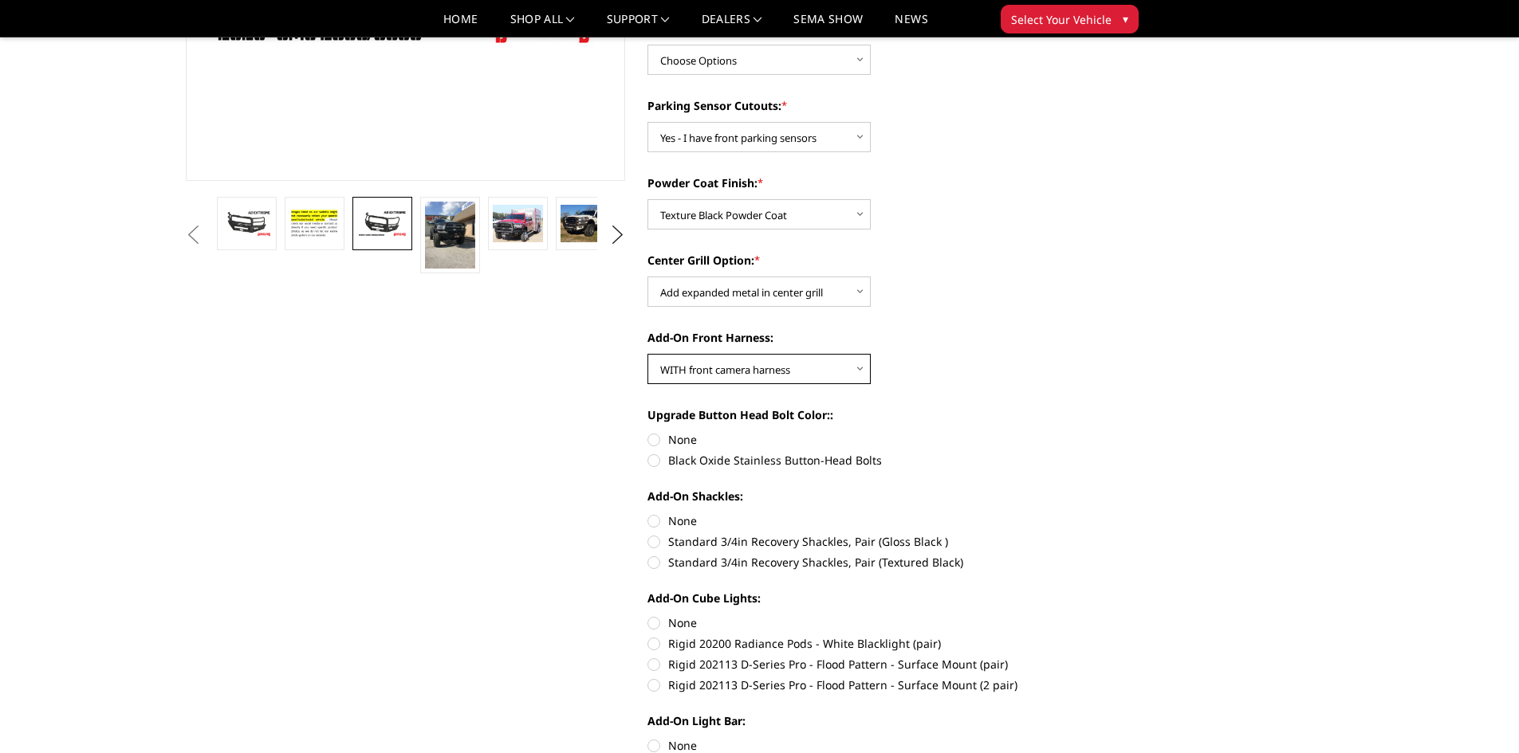
scroll to position [399, 0]
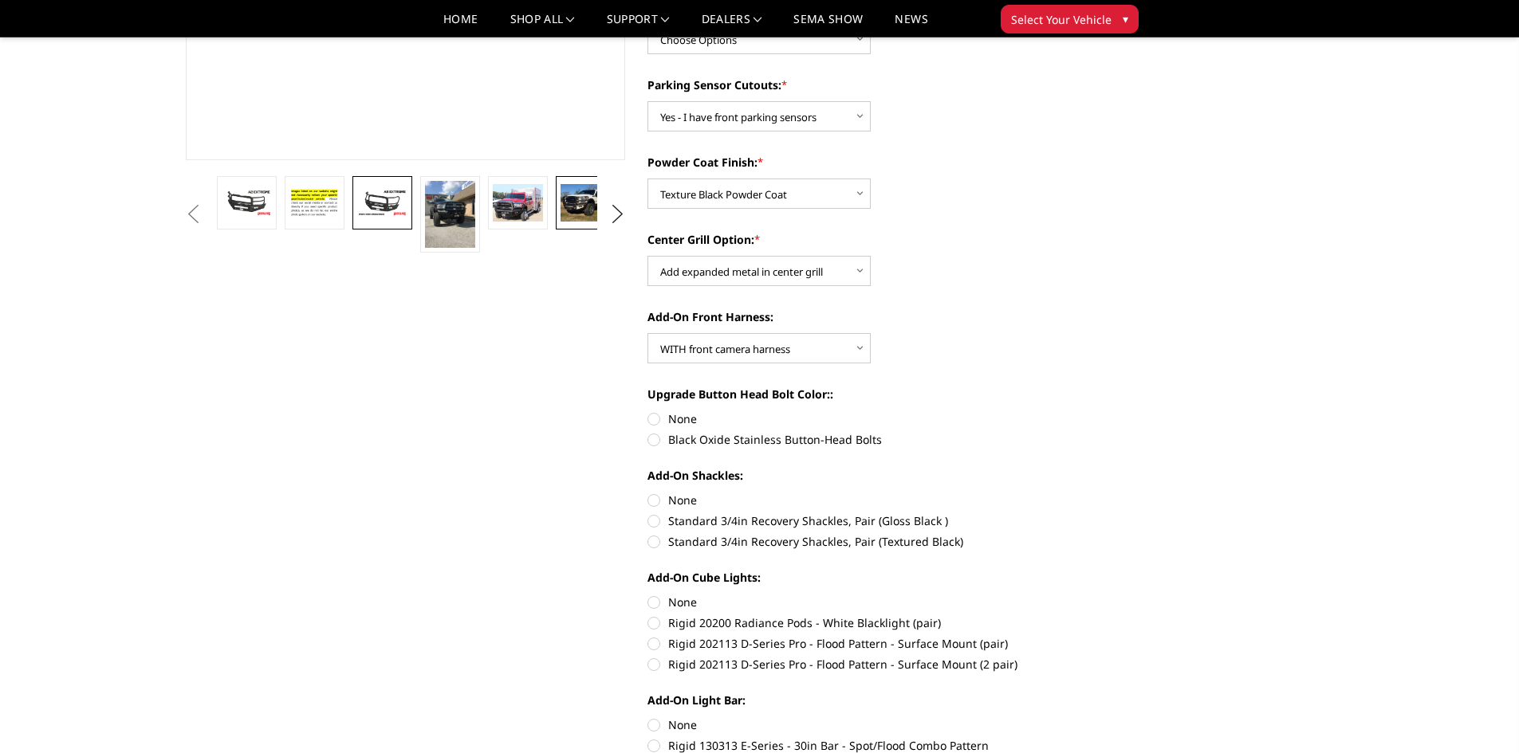
click at [588, 195] on img at bounding box center [586, 202] width 50 height 37
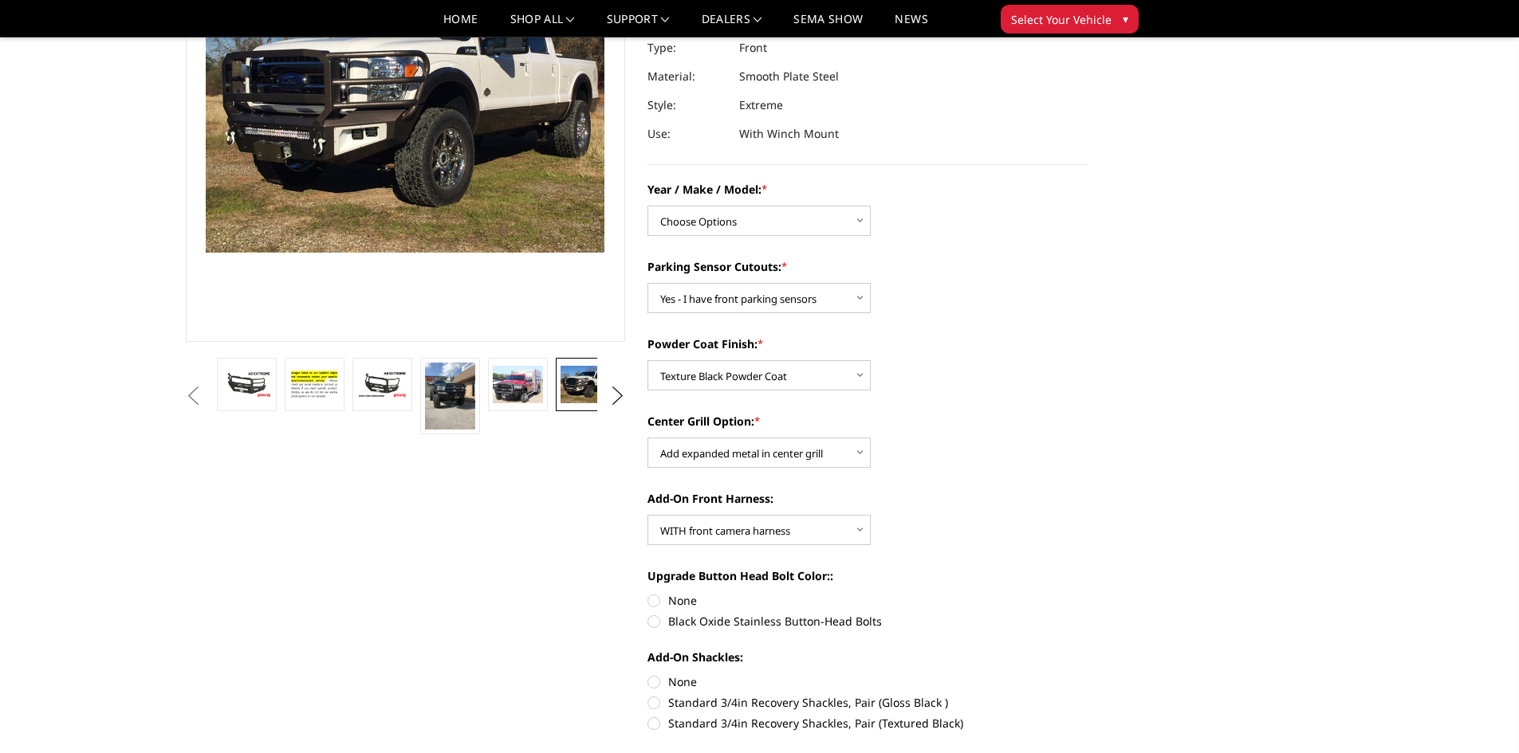
scroll to position [239, 0]
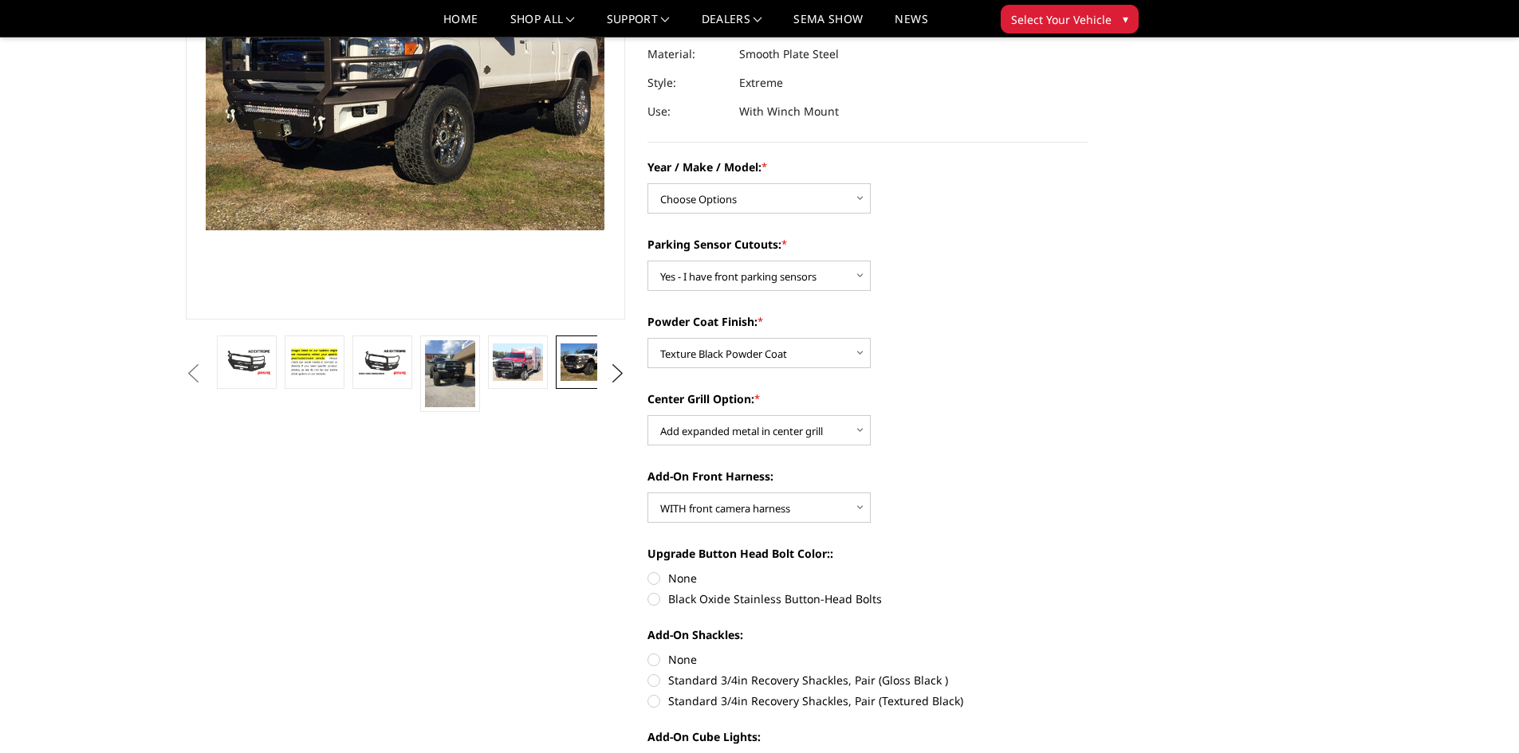
click at [652, 600] on label "Black Oxide Stainless Button-Head Bolts" at bounding box center [867, 599] width 440 height 17
click at [1088, 571] on input "Black Oxide Stainless Button-Head Bolts" at bounding box center [1088, 570] width 1 height 1
radio input "true"
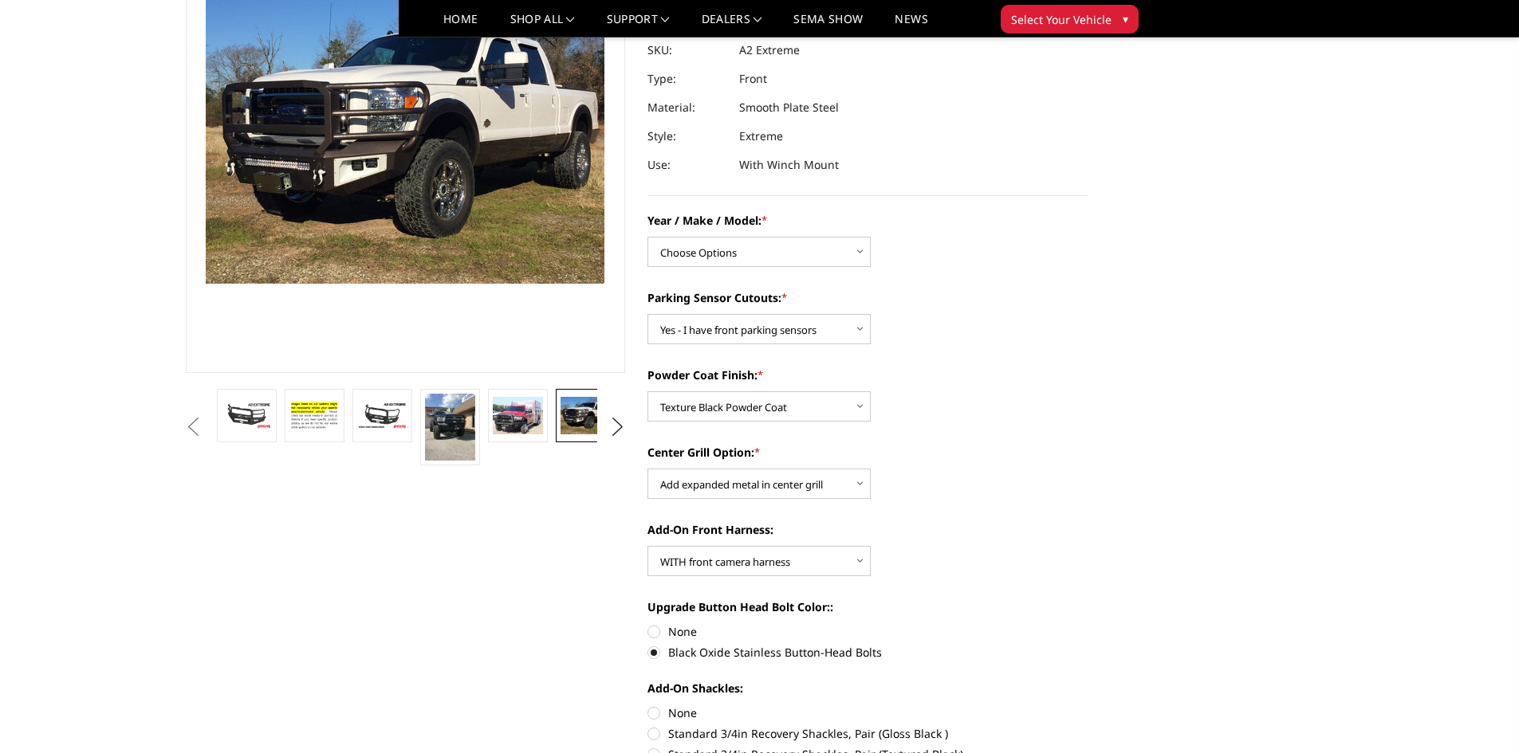
scroll to position [159, 0]
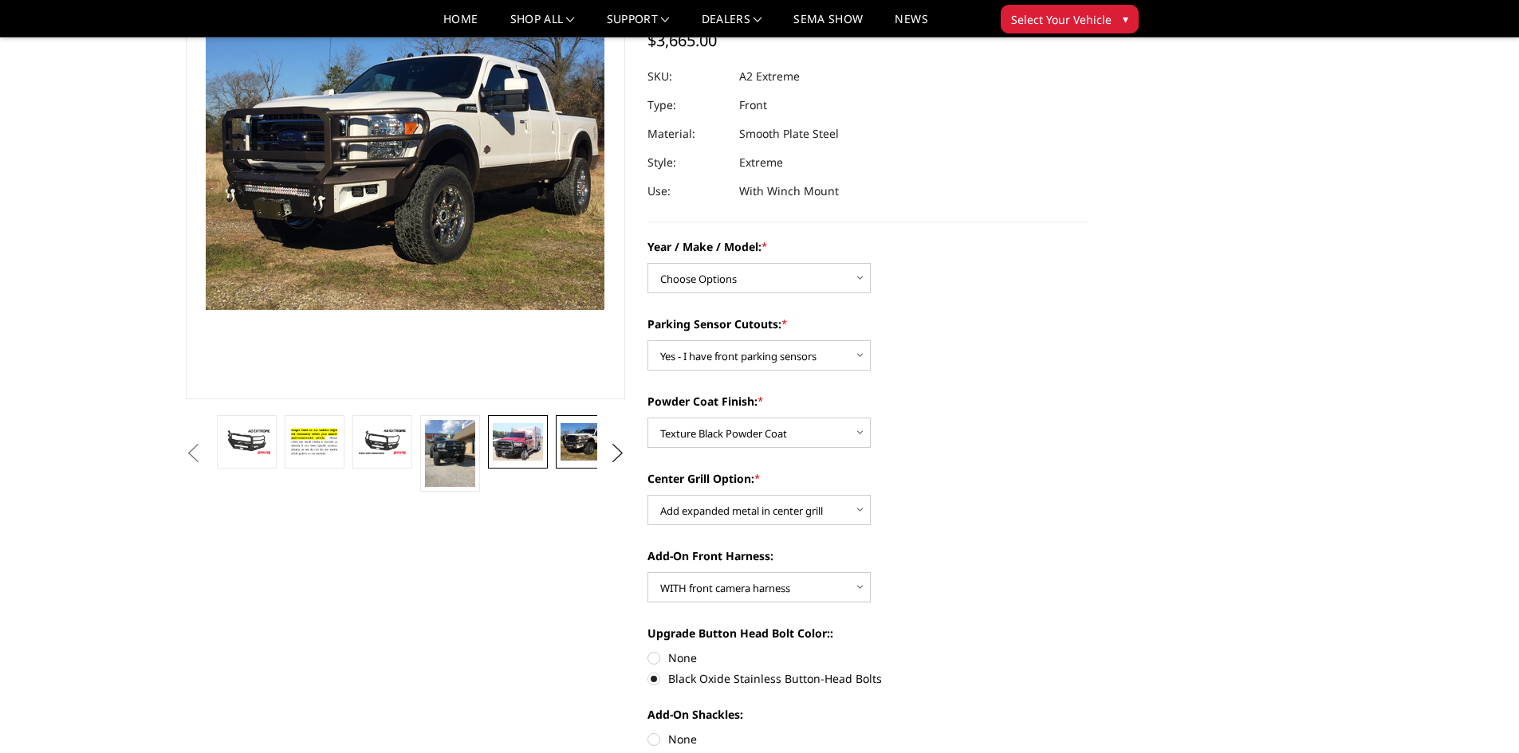
click at [530, 448] on img at bounding box center [518, 441] width 50 height 37
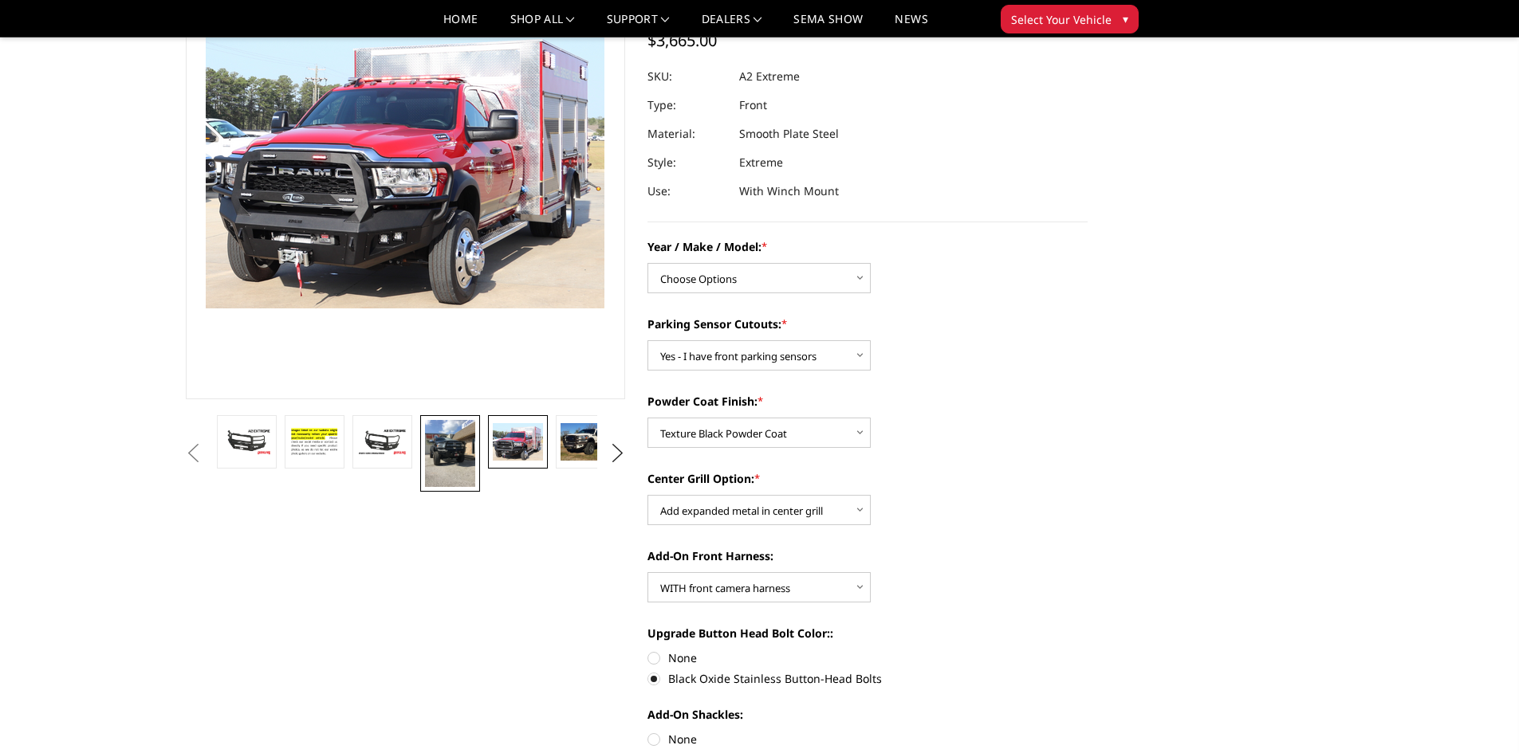
click at [468, 458] on img at bounding box center [450, 453] width 50 height 67
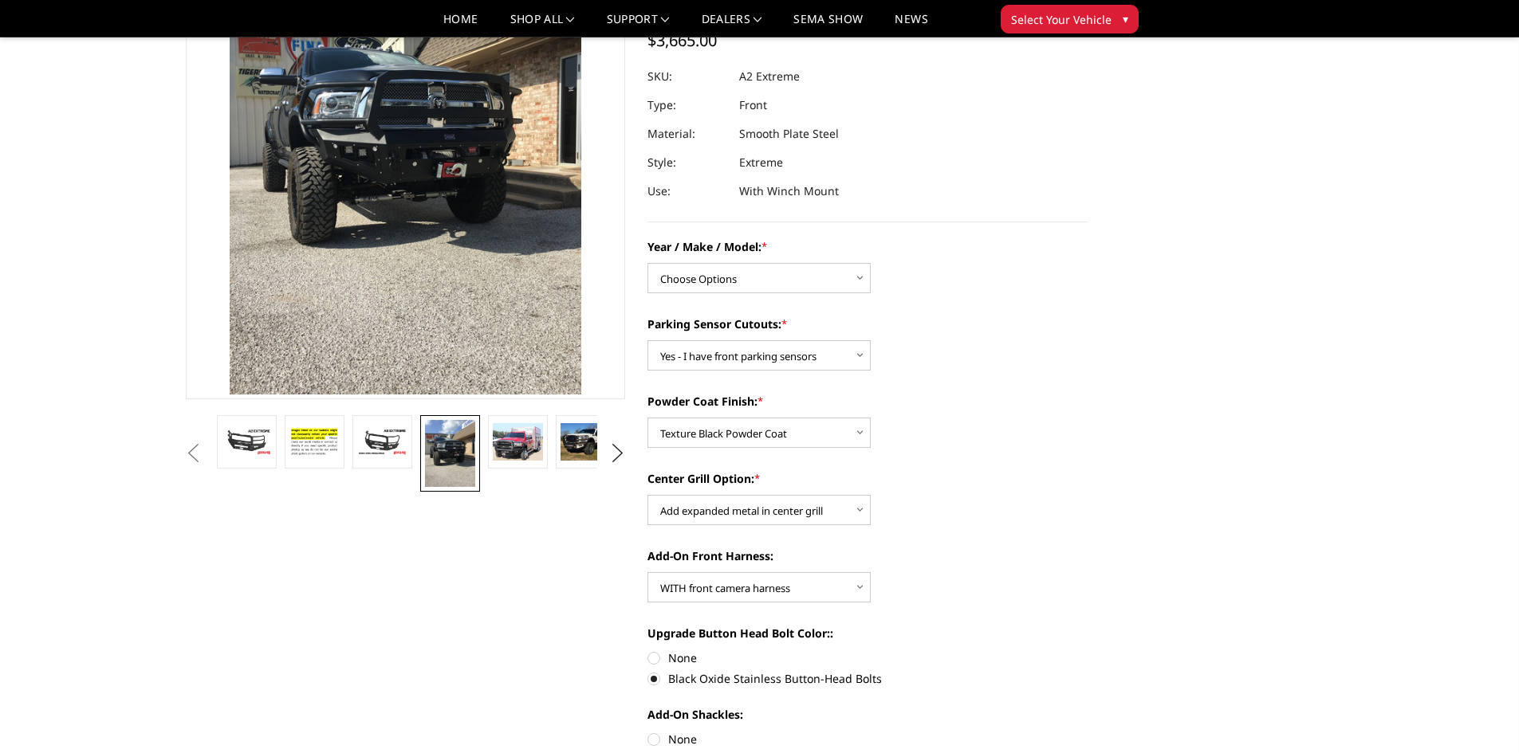
click at [553, 448] on li at bounding box center [586, 453] width 68 height 77
click at [581, 445] on img at bounding box center [586, 441] width 50 height 37
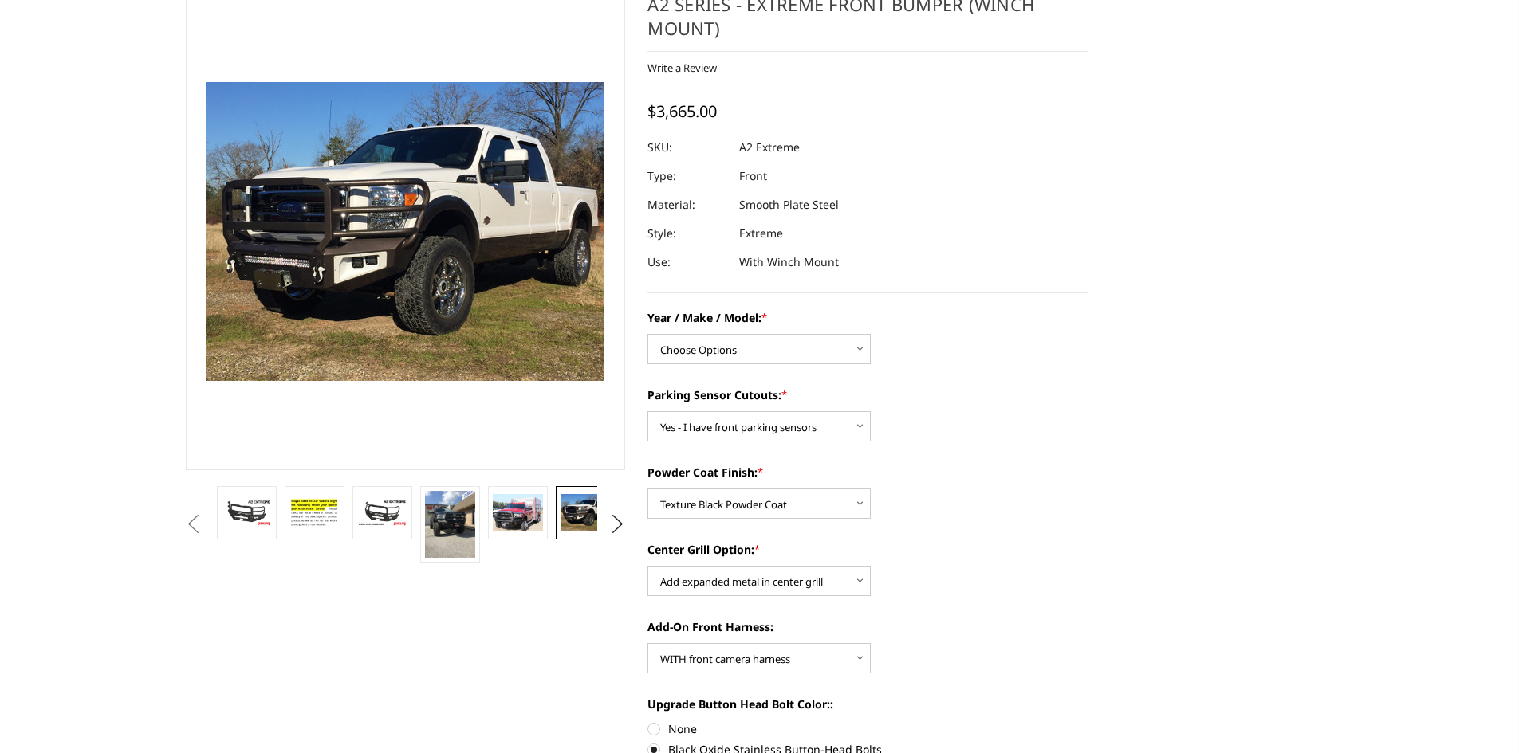
scroll to position [0, 0]
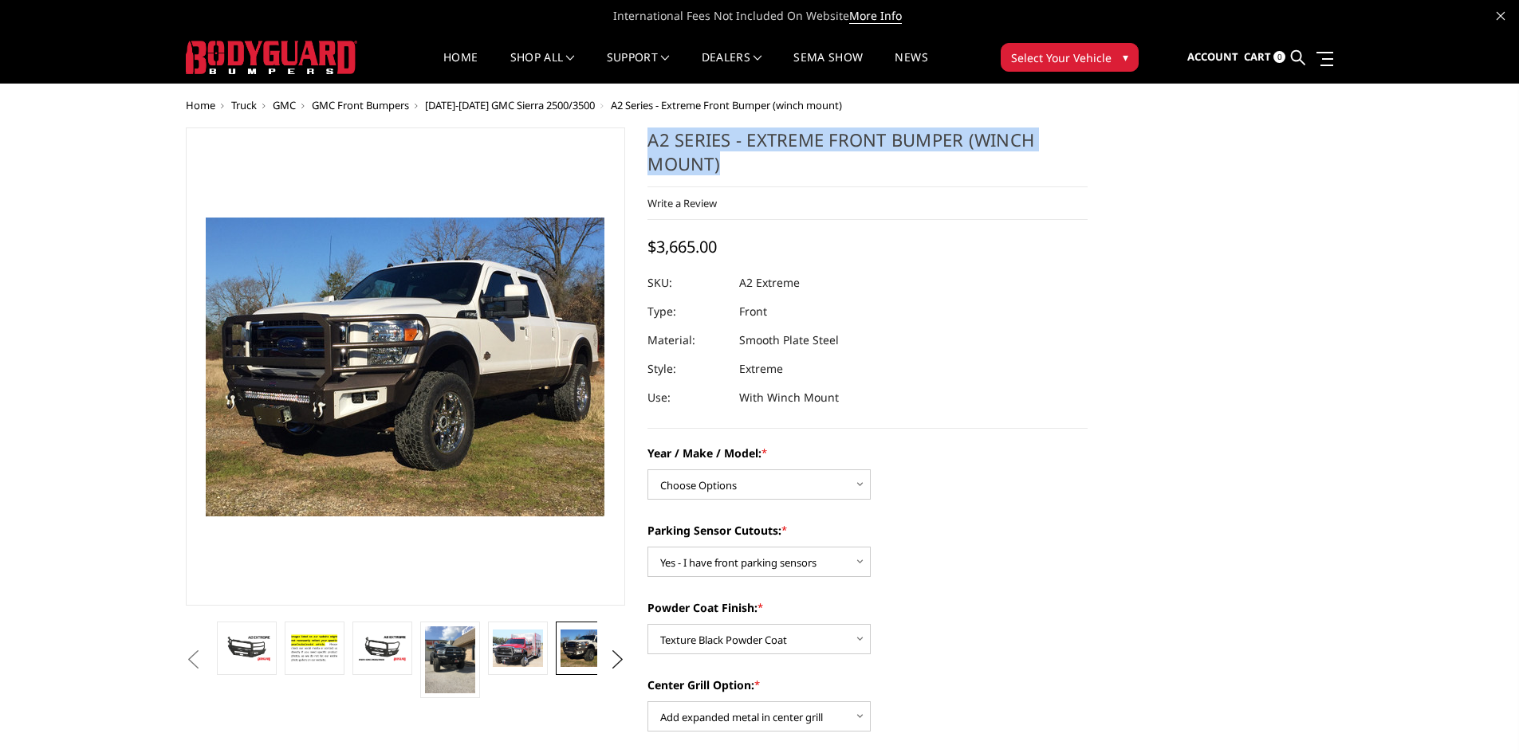
drag, startPoint x: 646, startPoint y: 138, endPoint x: 841, endPoint y: 161, distance: 196.7
click at [843, 163] on h1 "A2 Series - Extreme Front Bumper (winch mount)" at bounding box center [867, 158] width 440 height 60
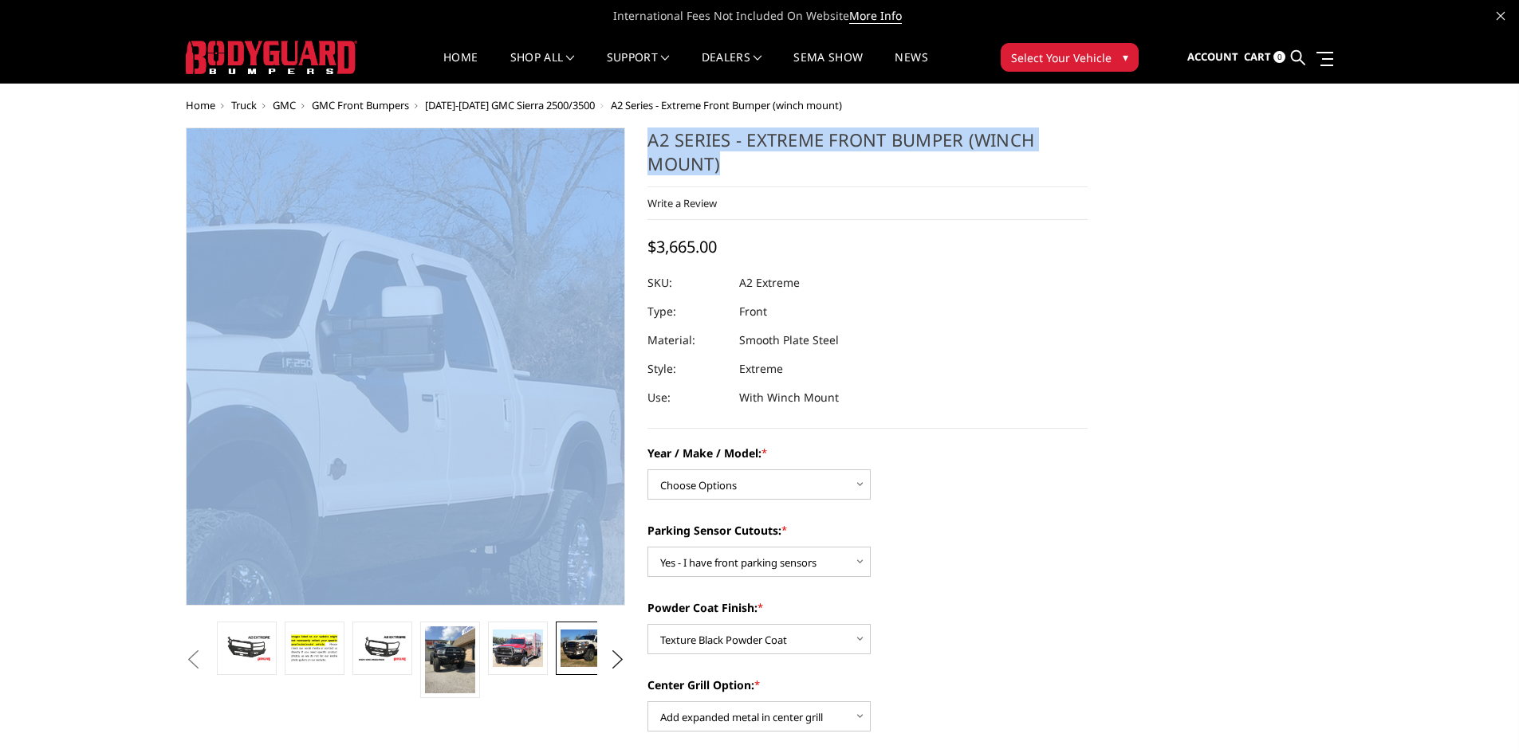
drag, startPoint x: 785, startPoint y: 162, endPoint x: 627, endPoint y: 141, distance: 160.0
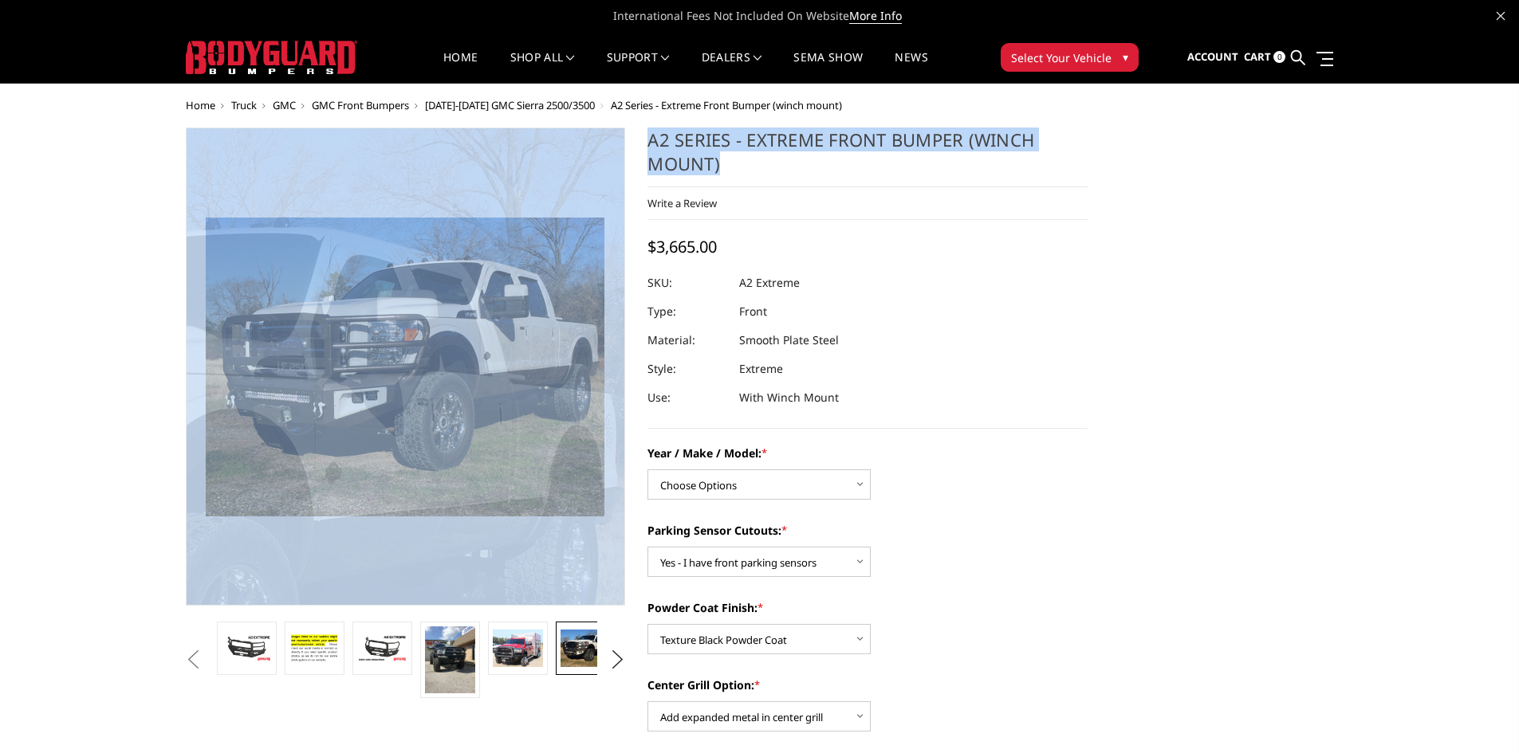
click at [657, 134] on h1 "A2 Series - Extreme Front Bumper (winch mount)" at bounding box center [867, 158] width 440 height 60
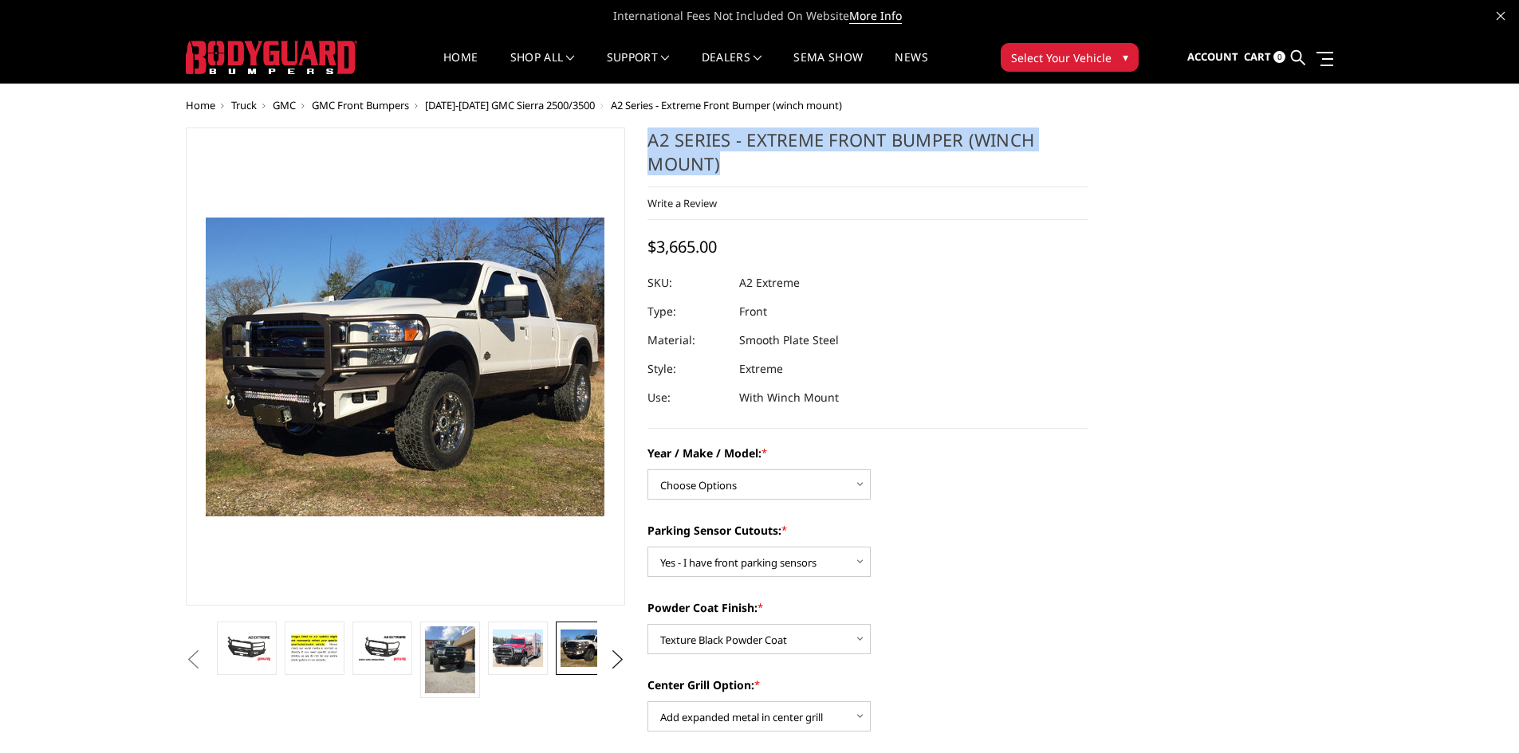
click at [647, 128] on h1 "A2 Series - Extreme Front Bumper (winch mount)" at bounding box center [867, 158] width 440 height 60
drag, startPoint x: 645, startPoint y: 136, endPoint x: 883, endPoint y: 175, distance: 240.8
click at [883, 175] on h1 "A2 Series - Extreme Front Bumper (winch mount)" at bounding box center [867, 158] width 440 height 60
click at [781, 155] on h1 "A2 Series - Extreme Front Bumper (winch mount)" at bounding box center [867, 158] width 440 height 60
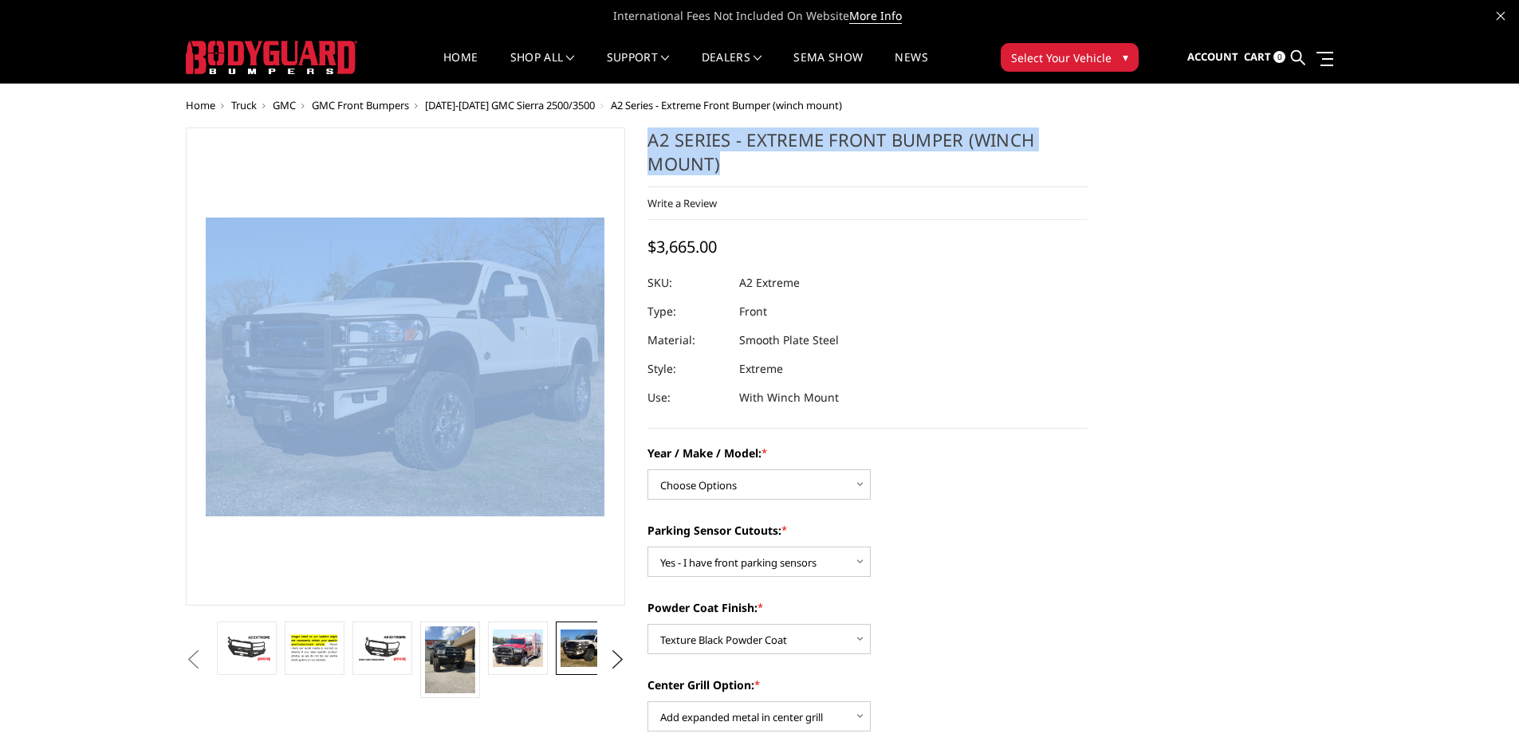
drag, startPoint x: 757, startPoint y: 160, endPoint x: 634, endPoint y: 136, distance: 125.1
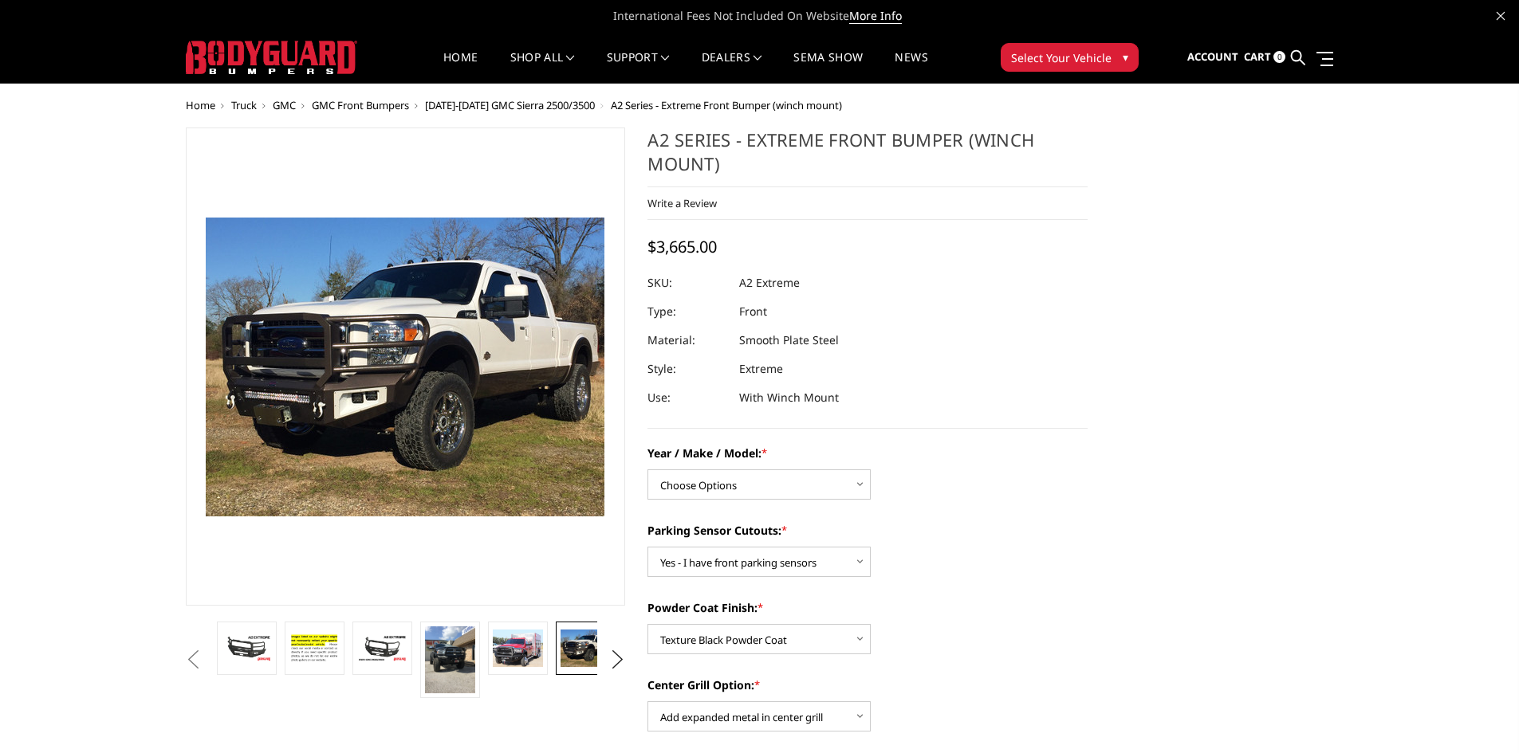
drag, startPoint x: 655, startPoint y: 134, endPoint x: 753, endPoint y: 167, distance: 103.6
click at [753, 167] on h1 "A2 Series - Extreme Front Bumper (winch mount)" at bounding box center [867, 158] width 440 height 60
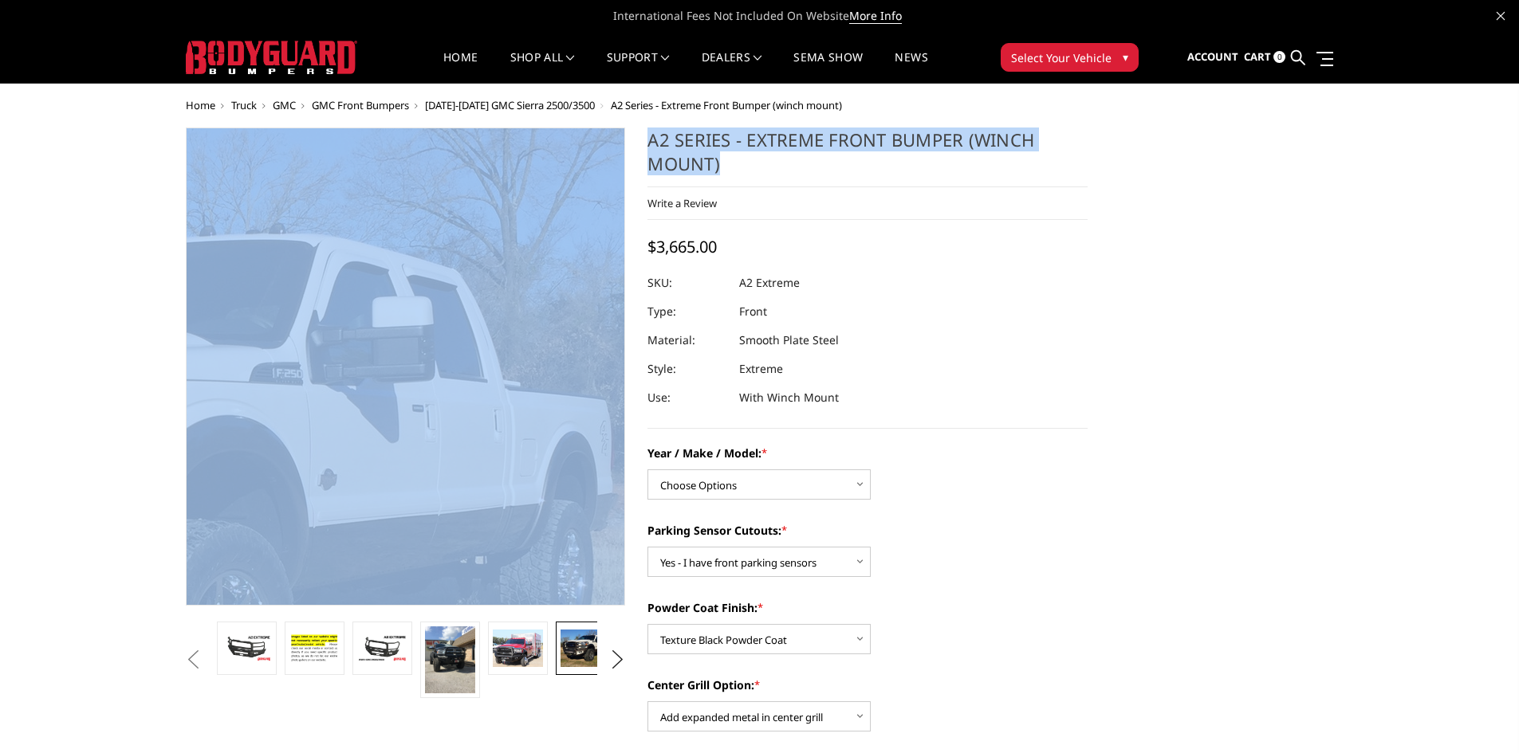
drag, startPoint x: 753, startPoint y: 165, endPoint x: 623, endPoint y: 133, distance: 133.8
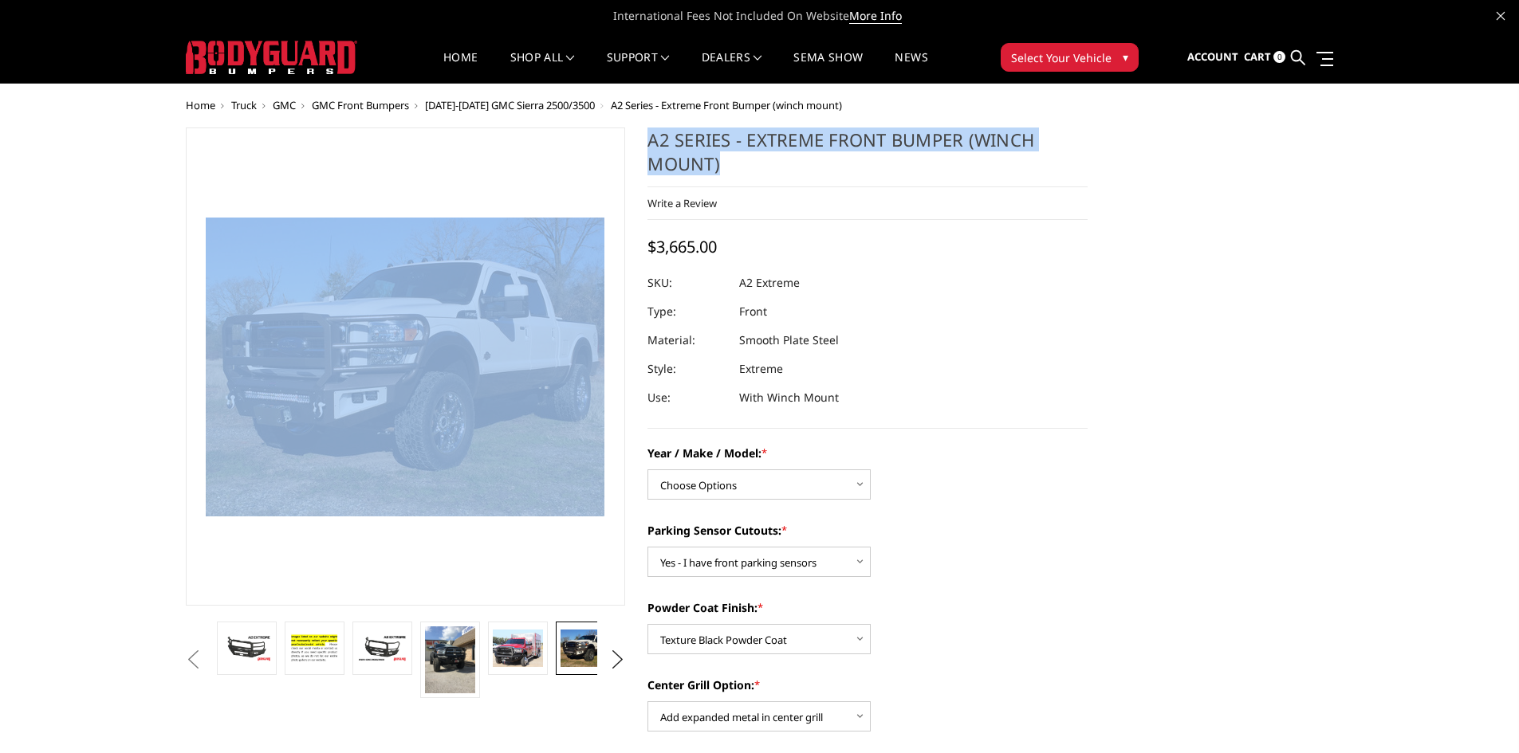
drag, startPoint x: 645, startPoint y: 127, endPoint x: 783, endPoint y: 157, distance: 141.2
click at [788, 162] on h1 "A2 Series - Extreme Front Bumper (winch mount)" at bounding box center [867, 158] width 440 height 60
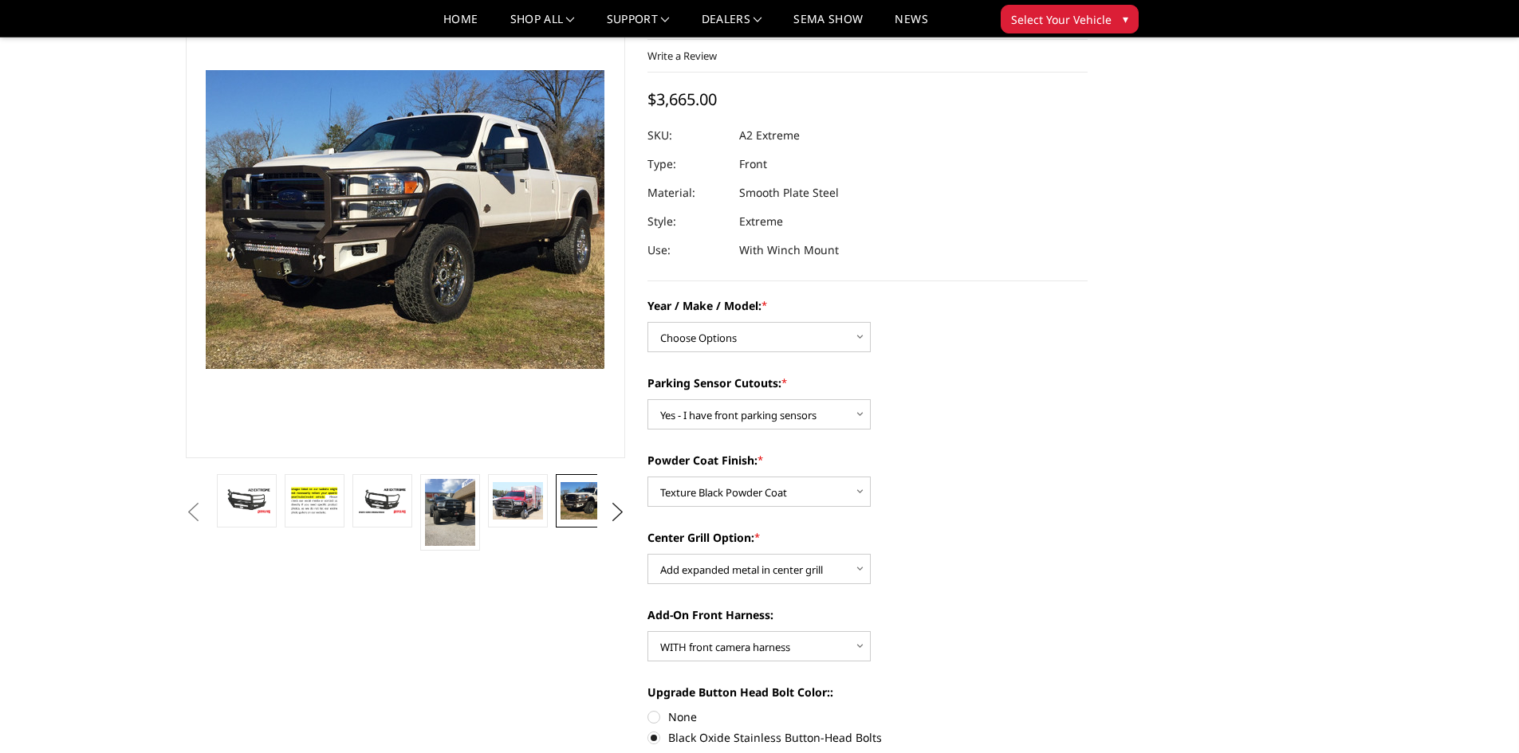
scroll to position [319, 0]
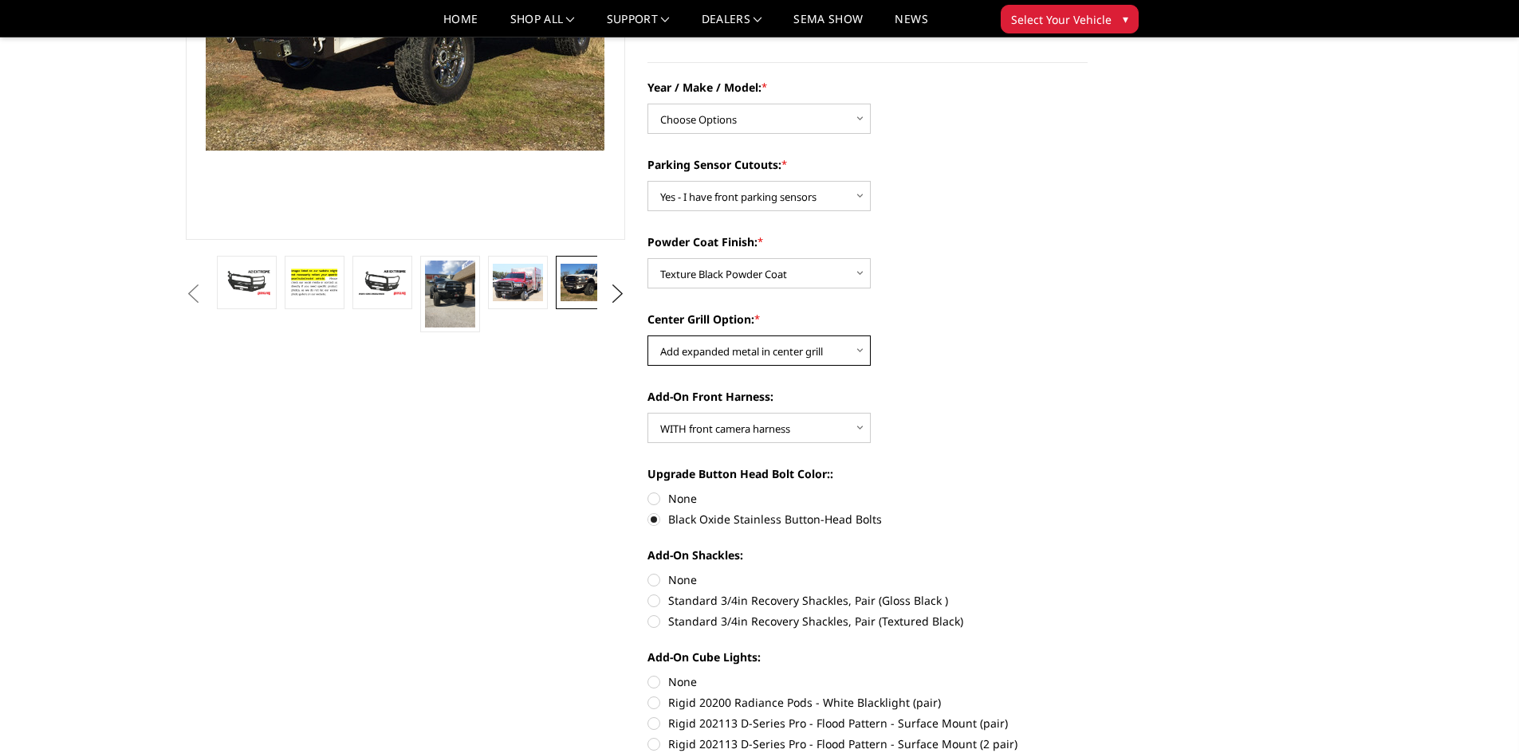
click at [758, 362] on select "Choose Options Add expanded metal in center grill Decline this option" at bounding box center [758, 351] width 223 height 30
click at [647, 336] on select "Choose Options Add expanded metal in center grill Decline this option" at bounding box center [758, 351] width 223 height 30
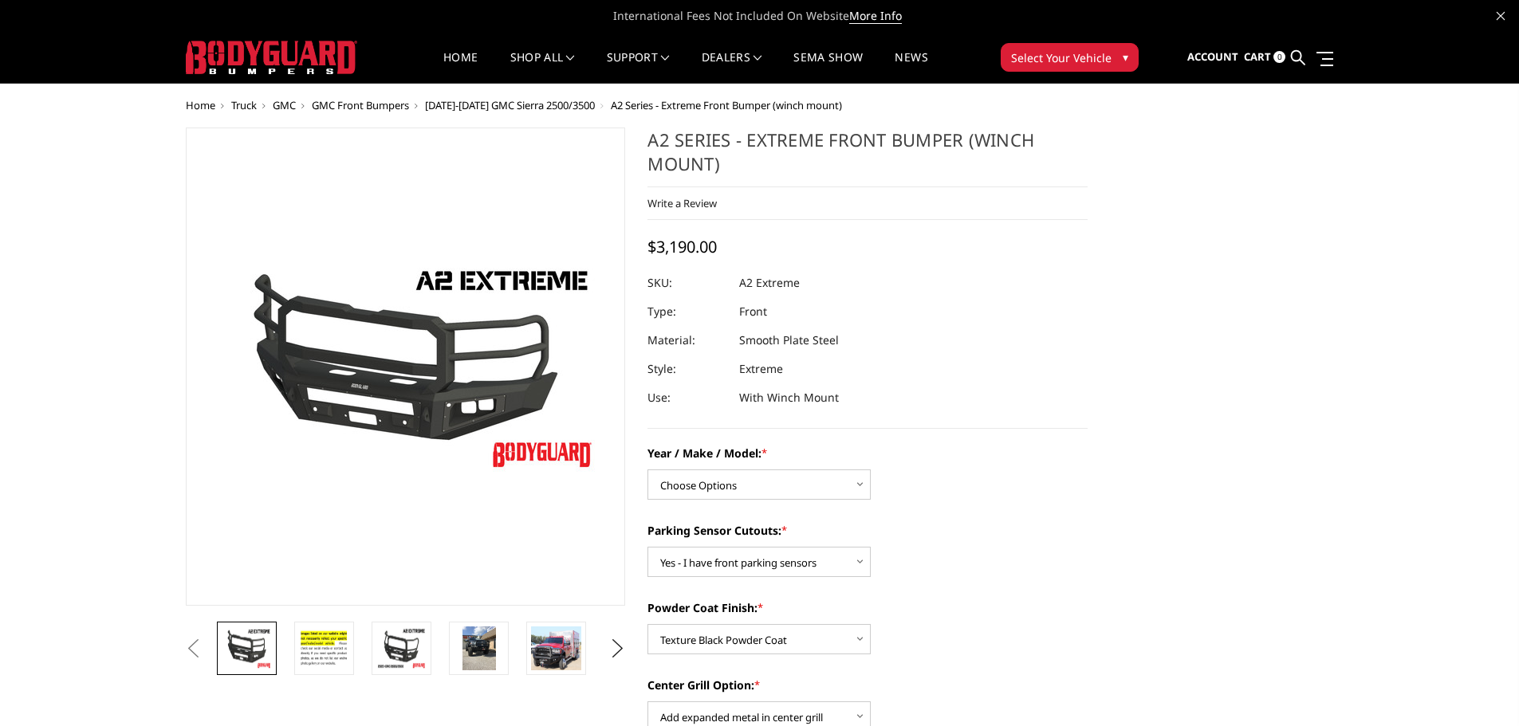
select select "540"
select select "518"
select select "1080"
select select "1695"
